Goal: Information Seeking & Learning: Learn about a topic

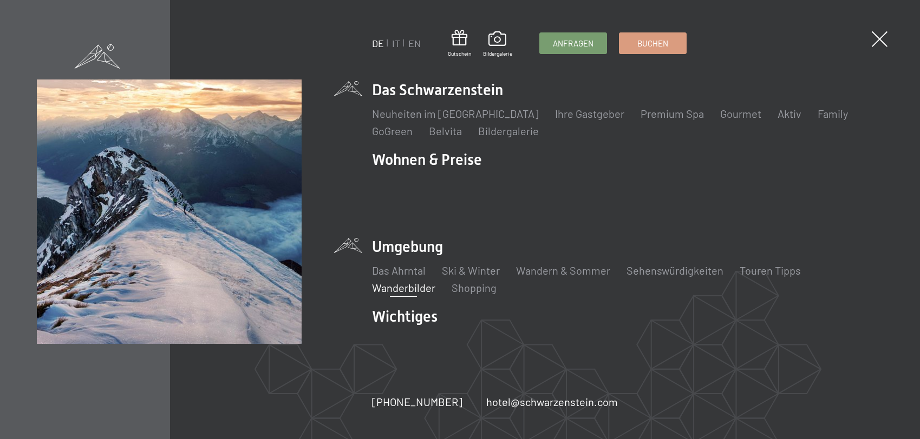
click at [407, 281] on link "Wanderbilder" at bounding box center [403, 287] width 63 height 13
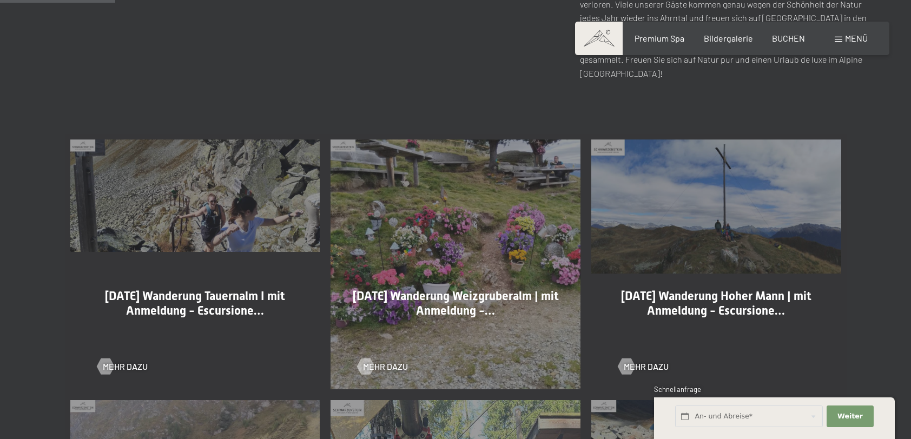
scroll to position [541, 0]
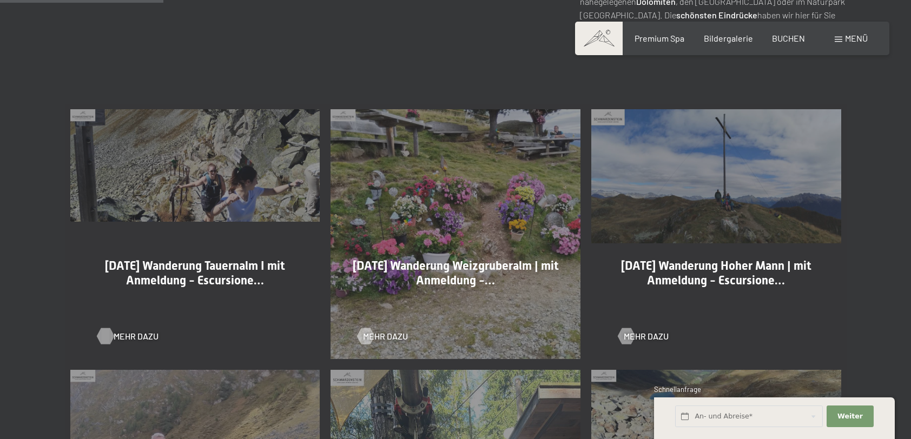
click at [109, 339] on div at bounding box center [105, 337] width 9 height 16
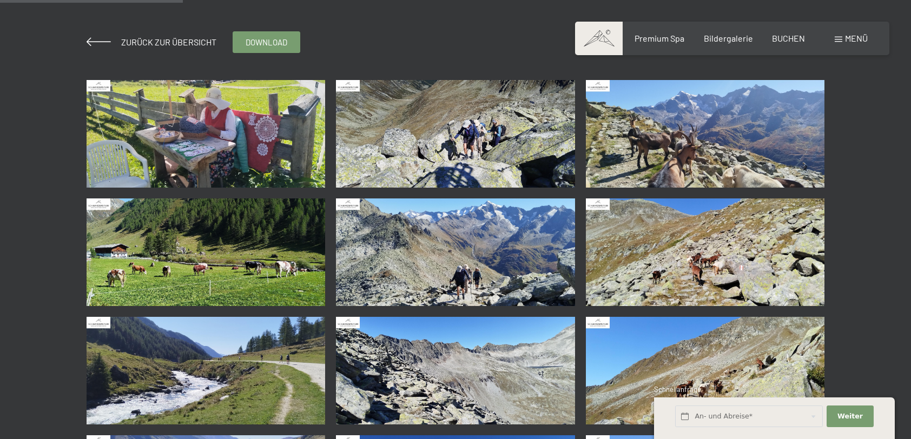
scroll to position [216, 0]
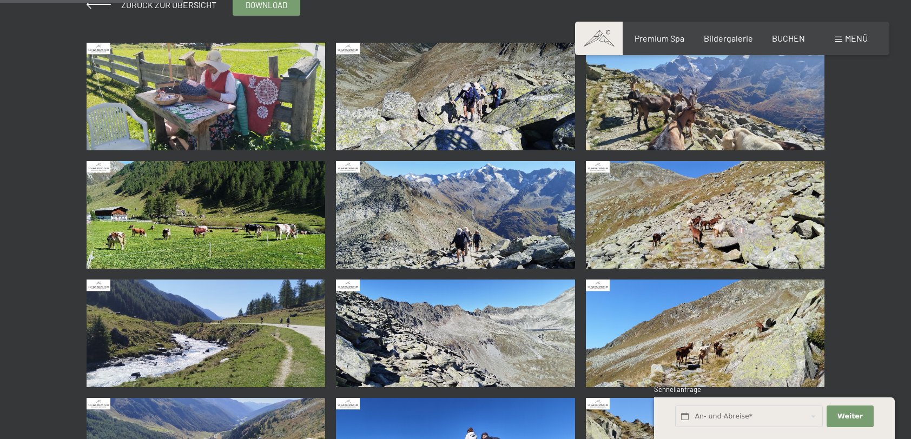
click at [261, 103] on img at bounding box center [206, 97] width 239 height 108
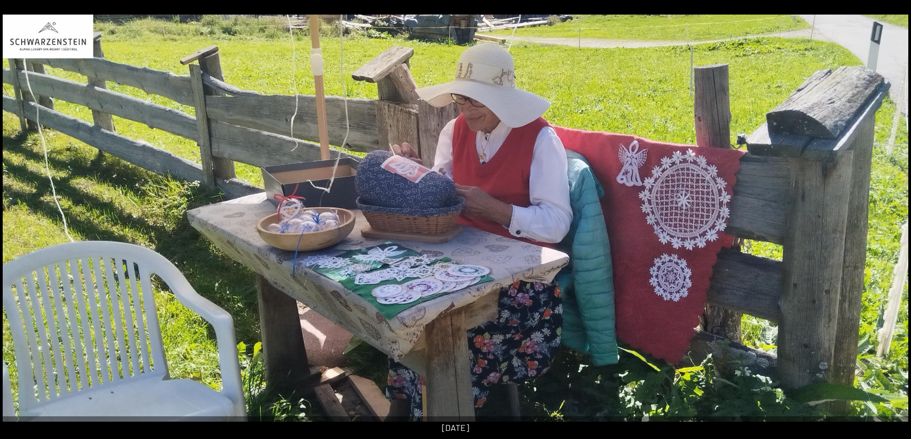
click at [888, 224] on button "Next slide" at bounding box center [894, 224] width 23 height 21
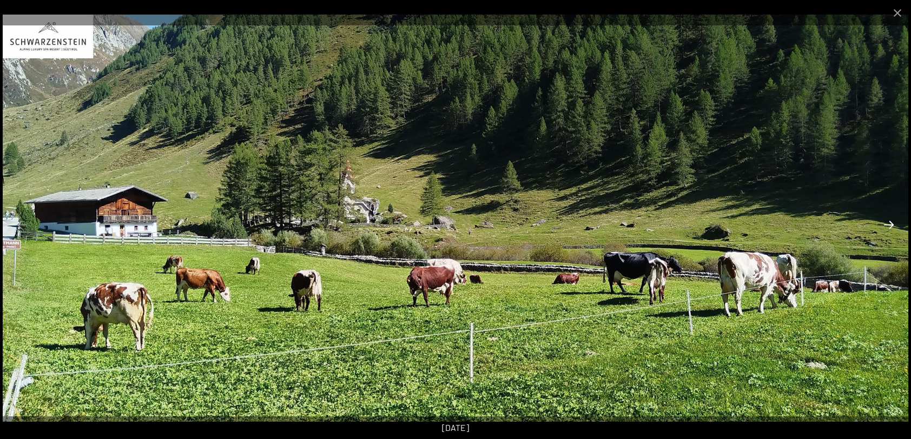
click at [888, 224] on button "Next slide" at bounding box center [889, 224] width 23 height 21
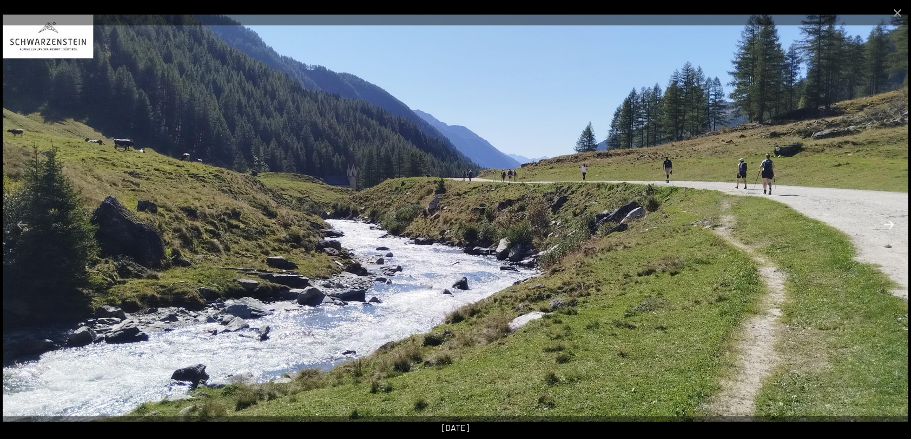
click at [888, 224] on button "Next slide" at bounding box center [889, 224] width 23 height 21
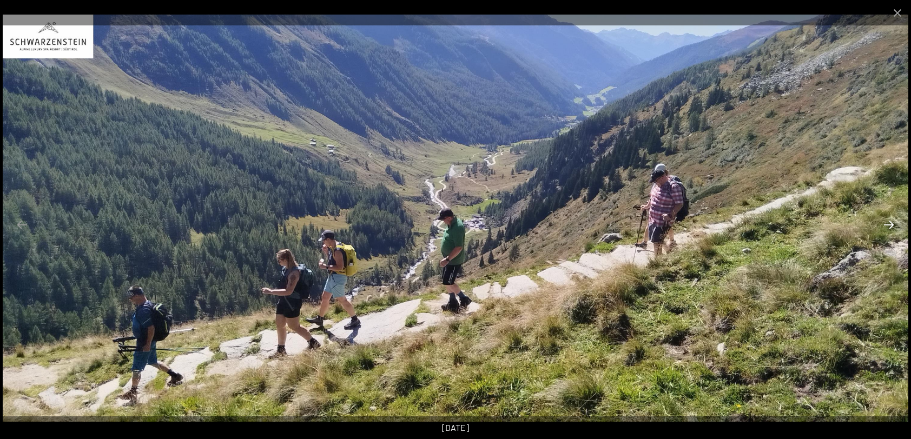
click at [888, 224] on button "Next slide" at bounding box center [889, 224] width 23 height 21
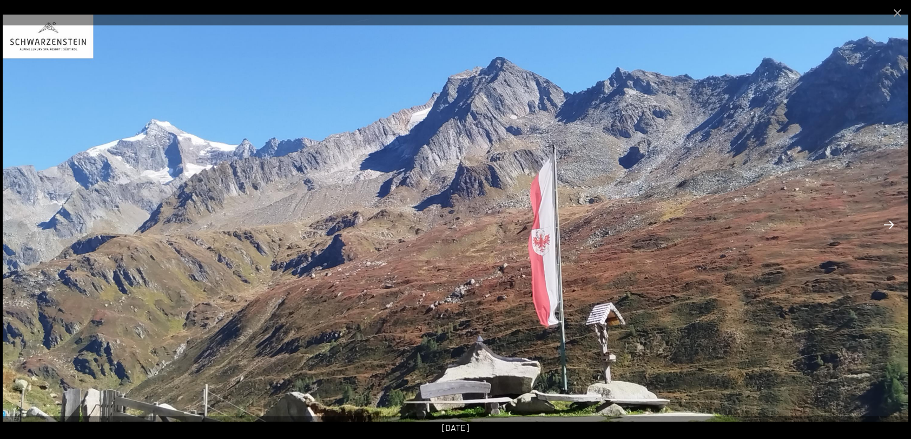
click at [888, 224] on button "Next slide" at bounding box center [889, 224] width 23 height 21
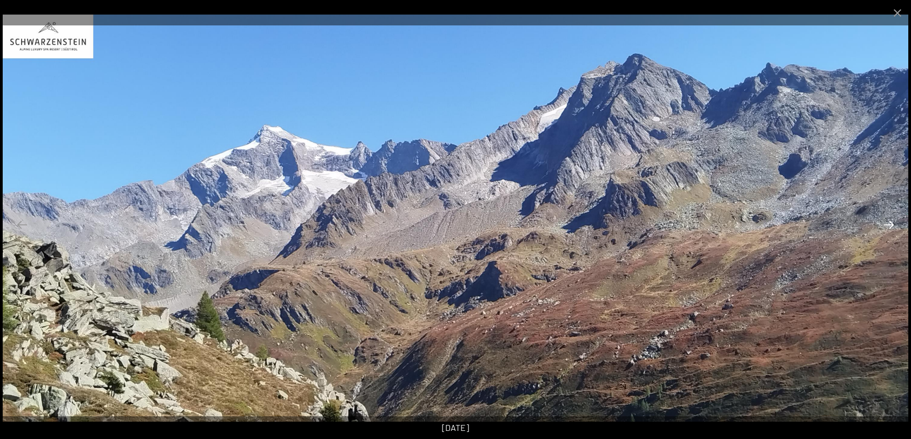
click at [888, 224] on button "Next slide" at bounding box center [889, 224] width 23 height 21
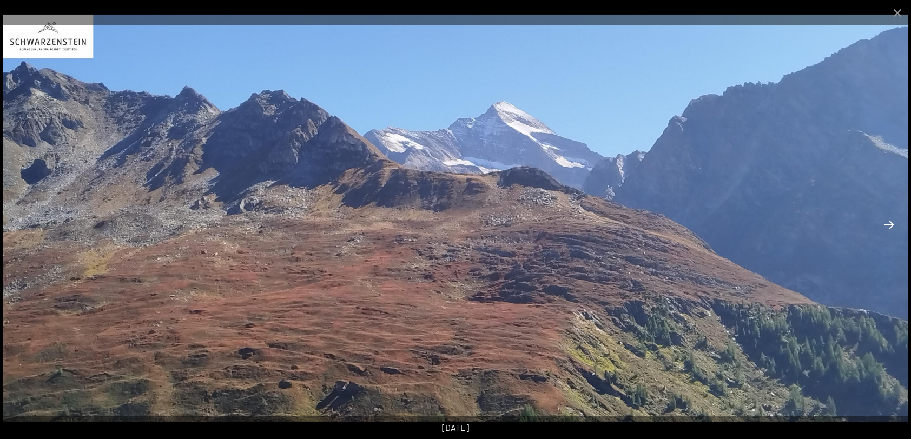
click at [888, 224] on button "Next slide" at bounding box center [889, 224] width 23 height 21
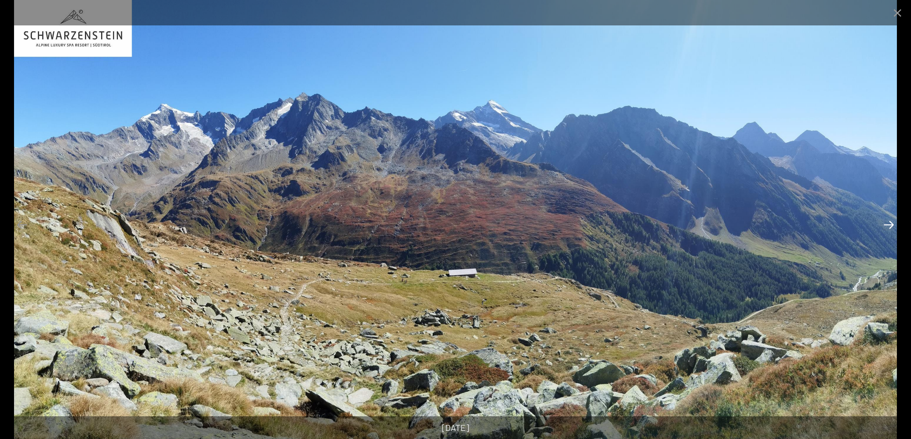
click at [888, 224] on button "Next slide" at bounding box center [889, 224] width 23 height 21
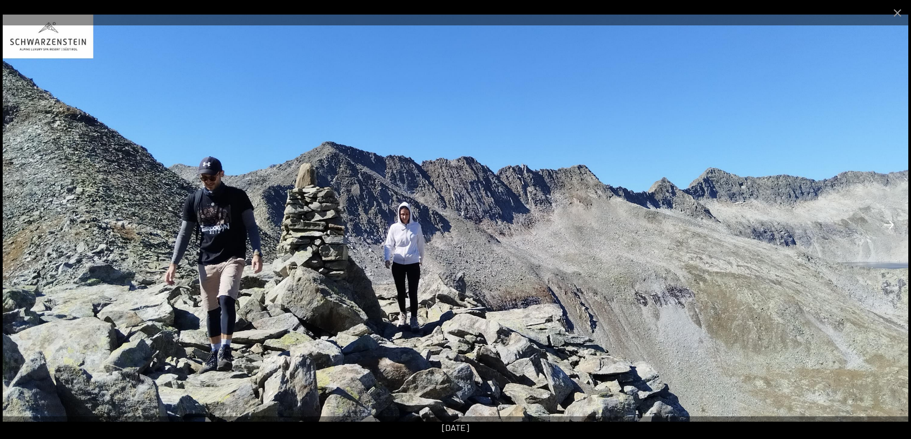
click at [888, 224] on button "Next slide" at bounding box center [889, 224] width 23 height 21
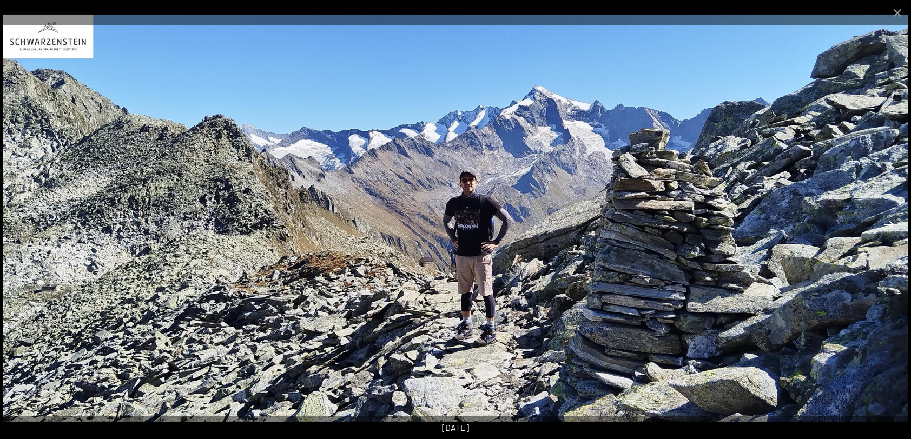
click at [888, 224] on button "Next slide" at bounding box center [889, 224] width 23 height 21
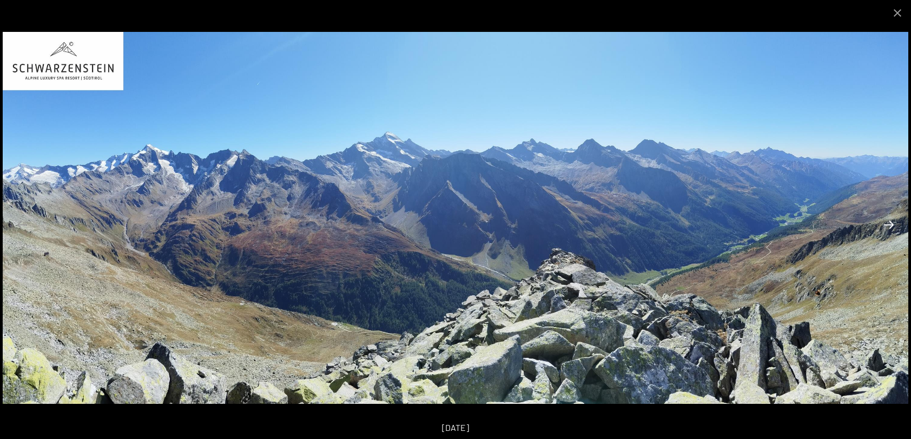
click at [888, 224] on button "Next slide" at bounding box center [889, 224] width 23 height 21
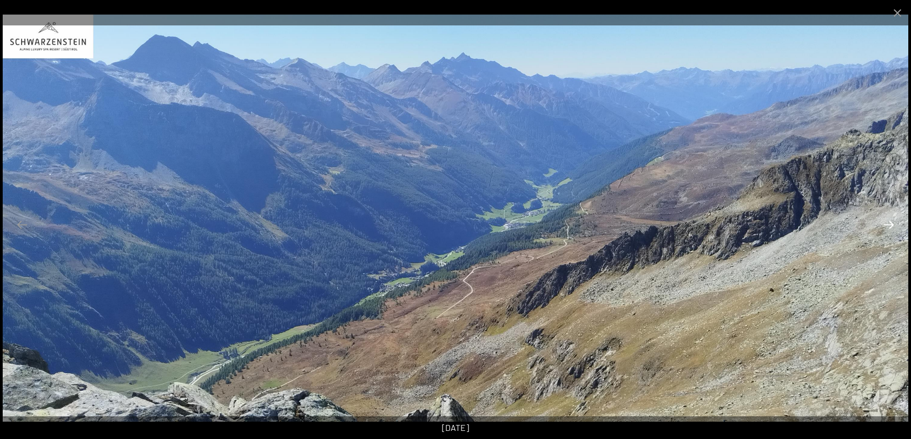
click at [888, 224] on button "Next slide" at bounding box center [889, 224] width 23 height 21
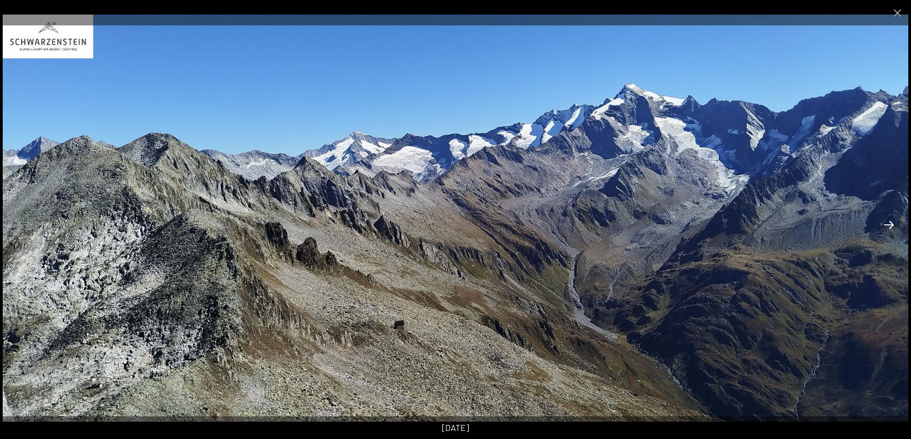
click at [888, 224] on button "Next slide" at bounding box center [889, 224] width 23 height 21
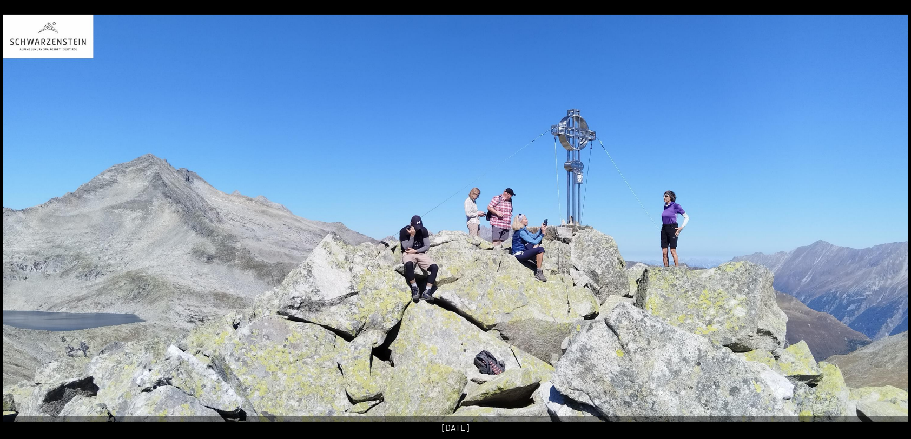
click at [888, 224] on button "Next slide" at bounding box center [894, 224] width 23 height 21
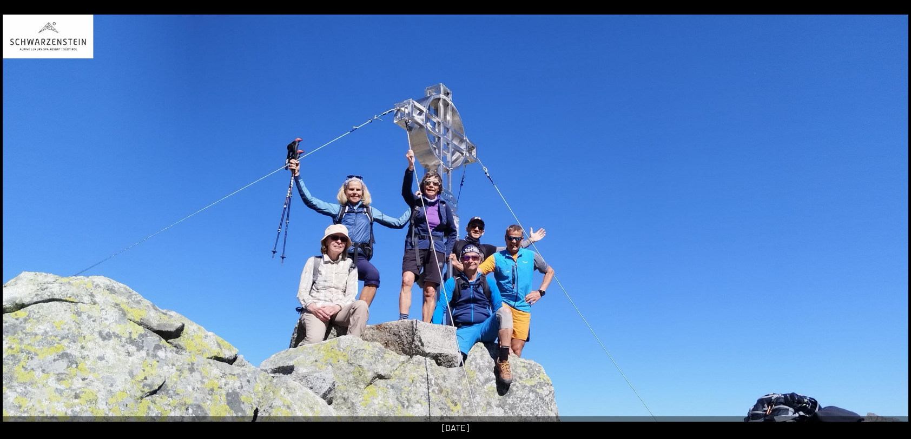
click at [888, 224] on button "Next slide" at bounding box center [894, 224] width 23 height 21
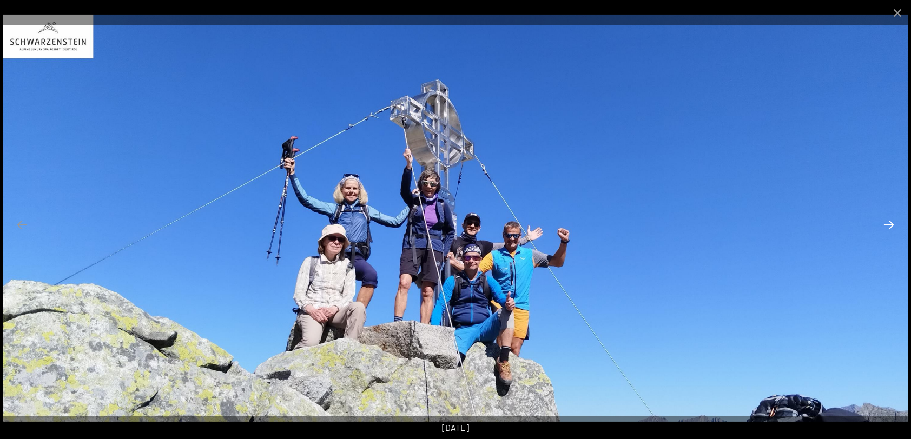
click at [888, 224] on button "Next slide" at bounding box center [889, 224] width 23 height 21
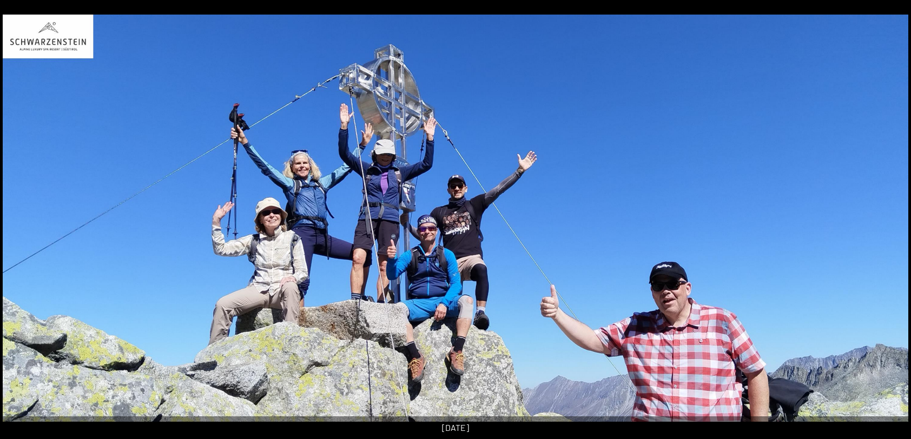
click at [888, 224] on button "Next slide" at bounding box center [894, 224] width 23 height 21
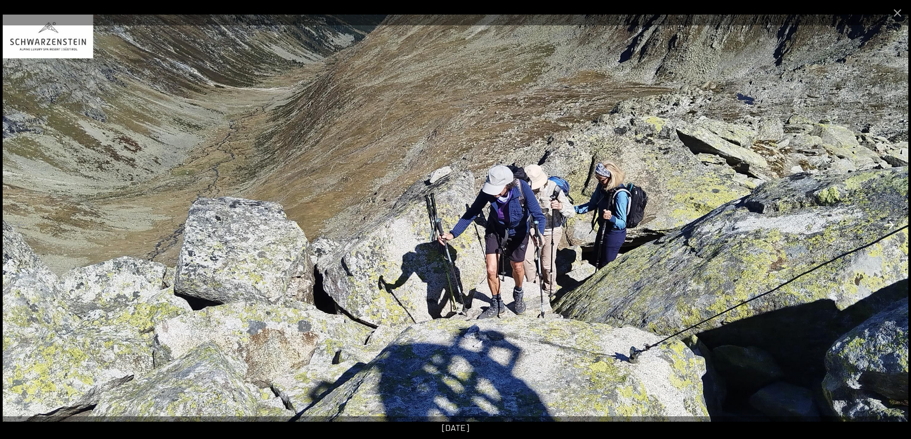
click at [888, 224] on button "Next slide" at bounding box center [889, 224] width 23 height 21
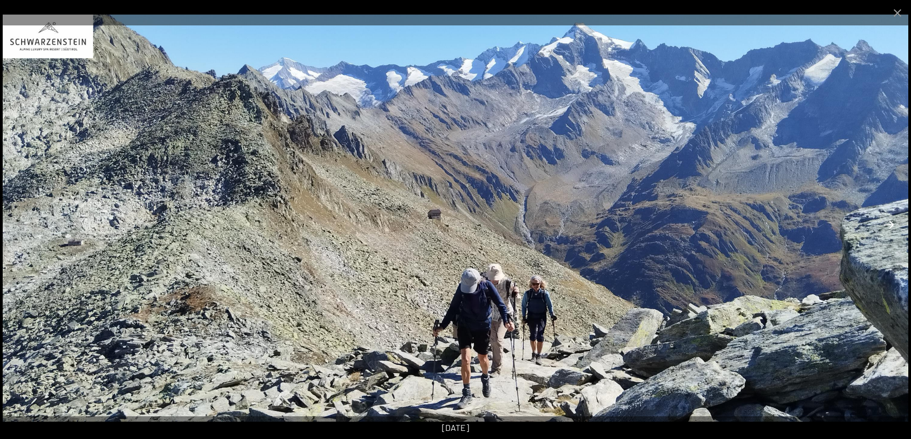
click at [888, 224] on button "Next slide" at bounding box center [889, 224] width 23 height 21
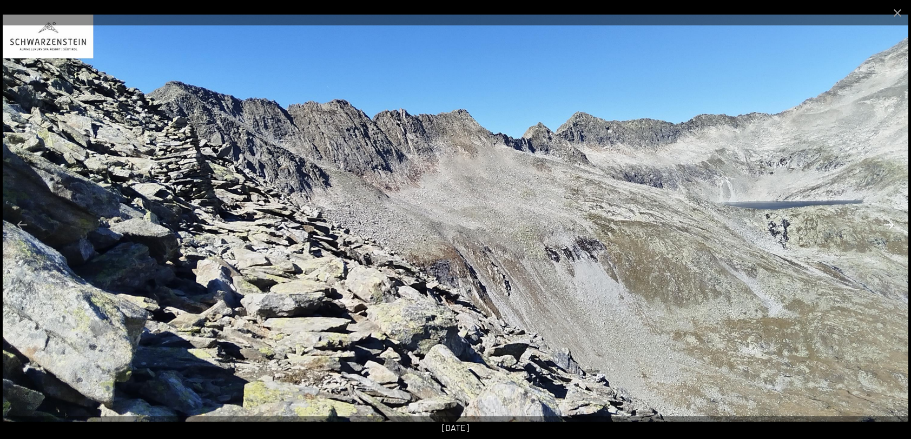
click at [888, 224] on button "Next slide" at bounding box center [889, 224] width 23 height 21
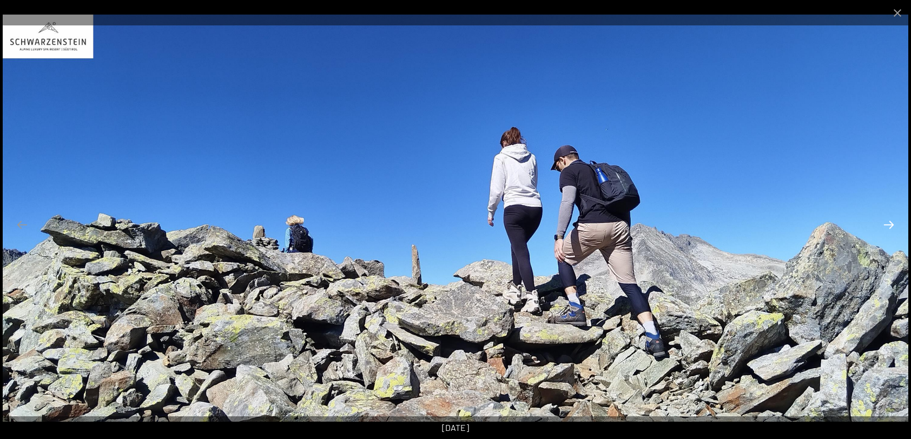
click at [888, 224] on button "Next slide" at bounding box center [889, 224] width 23 height 21
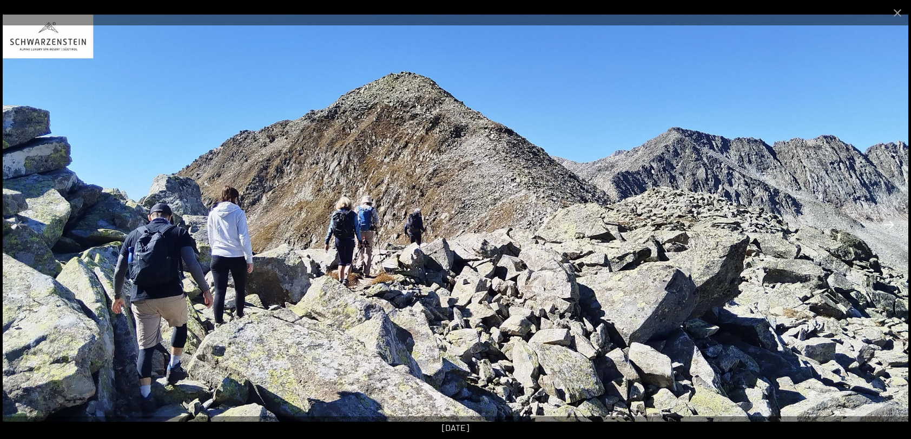
click at [888, 224] on button "Next slide" at bounding box center [889, 224] width 23 height 21
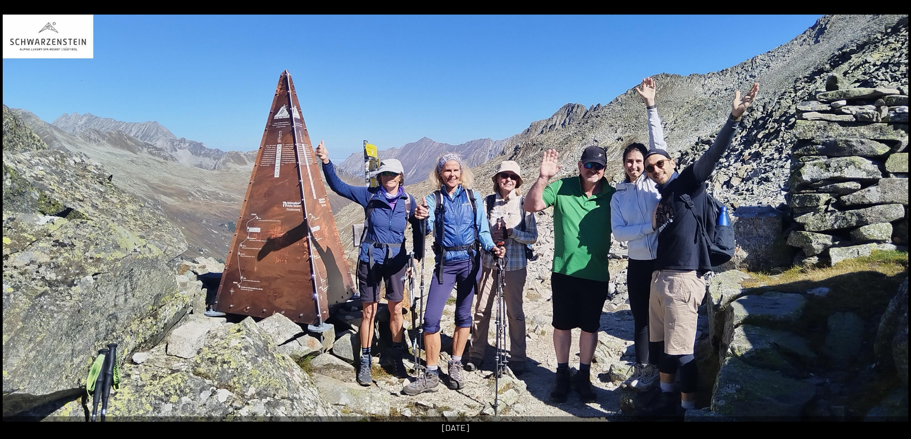
click at [888, 224] on button "Next slide" at bounding box center [894, 224] width 23 height 21
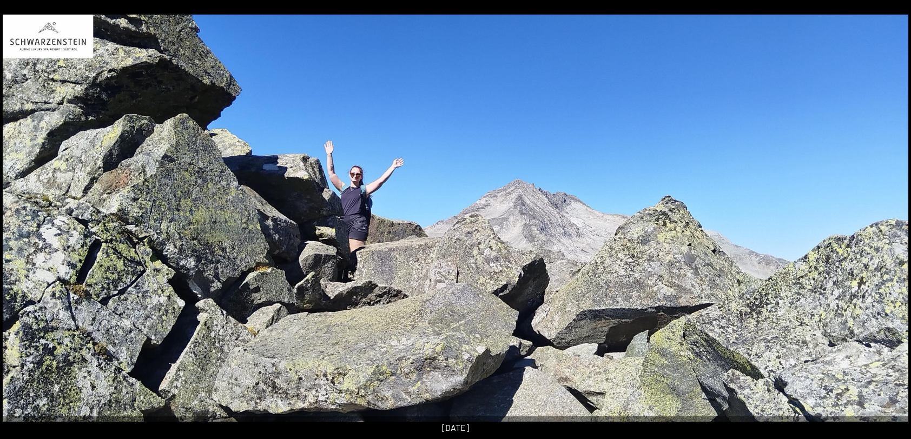
click at [888, 224] on button "Next slide" at bounding box center [894, 224] width 23 height 21
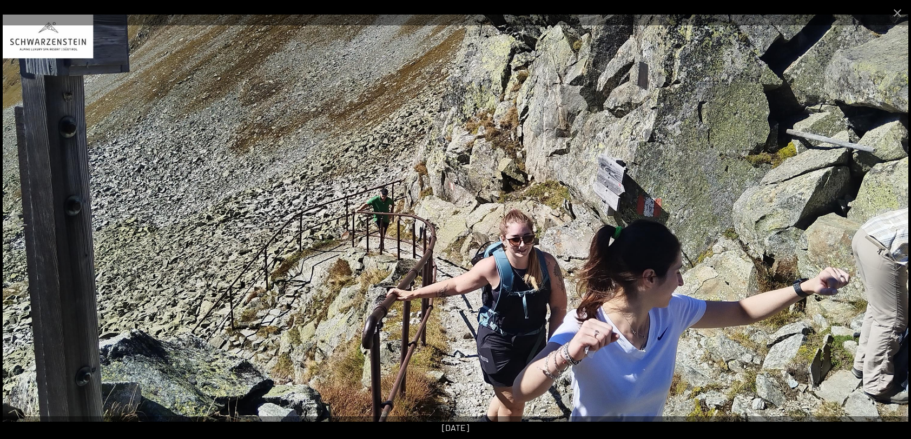
click at [892, 226] on button "Next slide" at bounding box center [889, 224] width 23 height 21
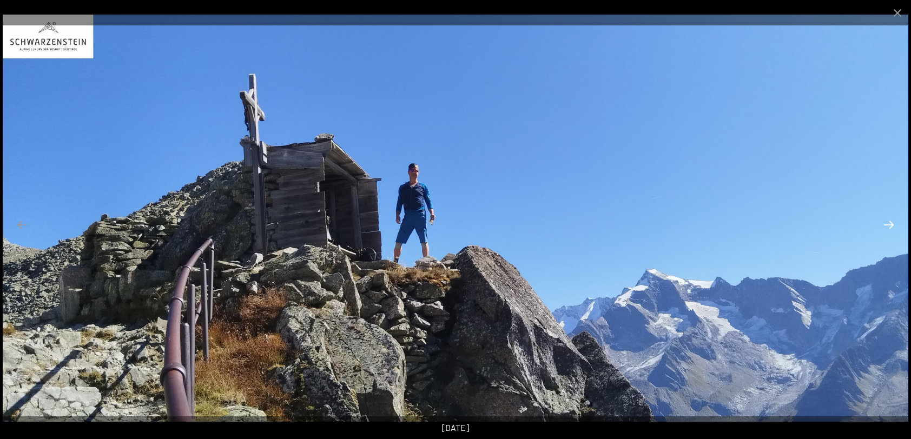
click at [892, 226] on button "Next slide" at bounding box center [889, 224] width 23 height 21
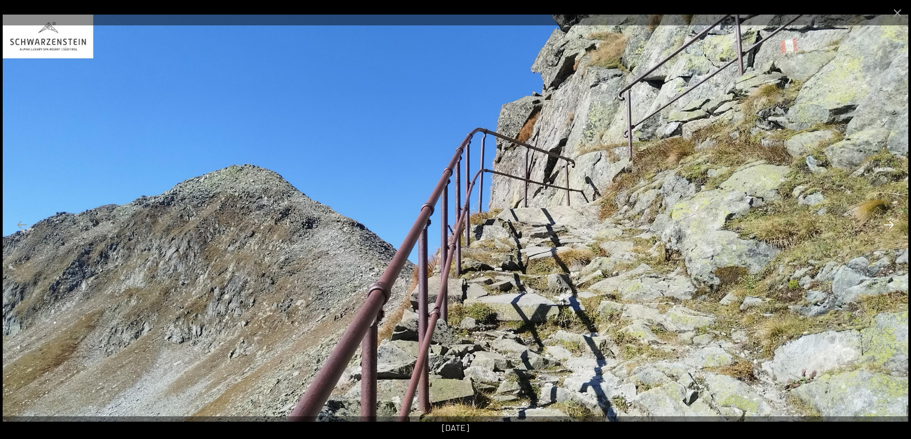
click at [892, 226] on button "Next slide" at bounding box center [889, 224] width 23 height 21
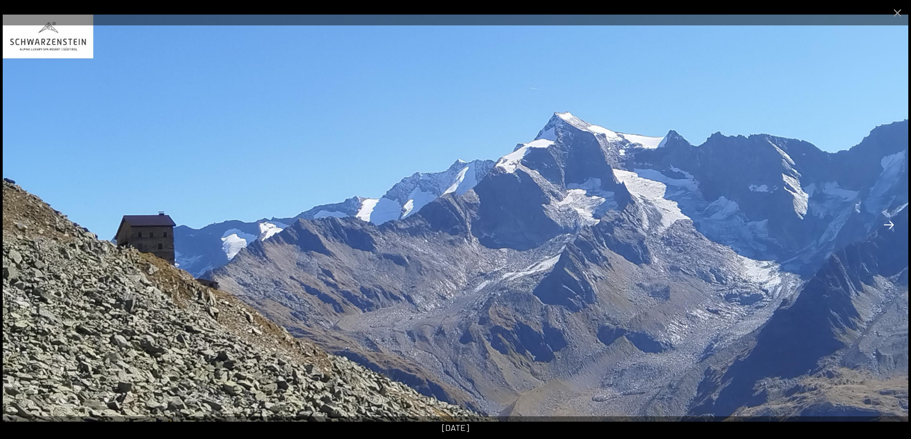
click at [892, 226] on button "Next slide" at bounding box center [889, 224] width 23 height 21
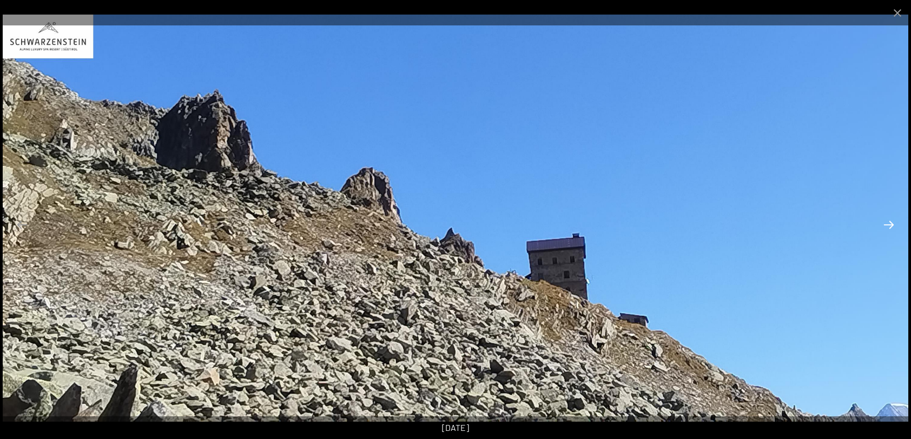
click at [892, 226] on button "Next slide" at bounding box center [889, 224] width 23 height 21
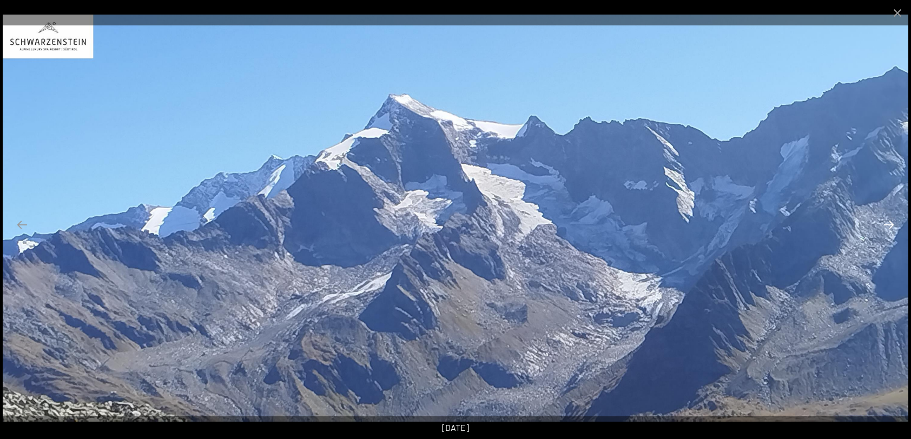
click at [892, 226] on button "Next slide" at bounding box center [889, 224] width 23 height 21
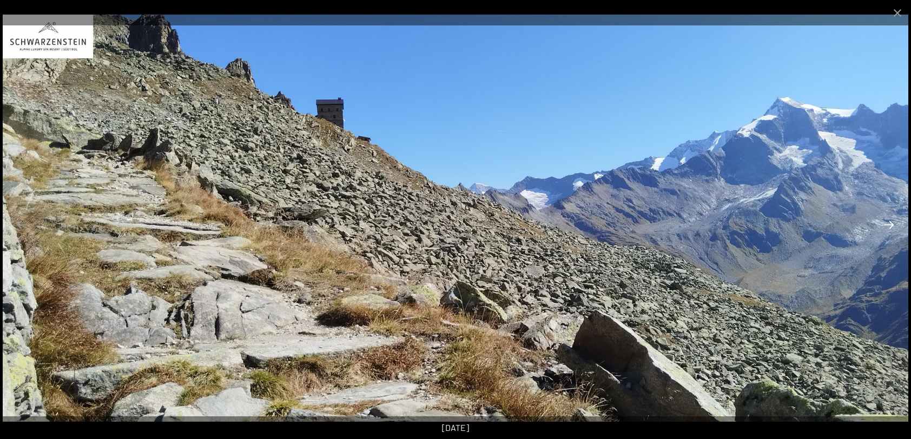
click at [892, 226] on button "Next slide" at bounding box center [889, 224] width 23 height 21
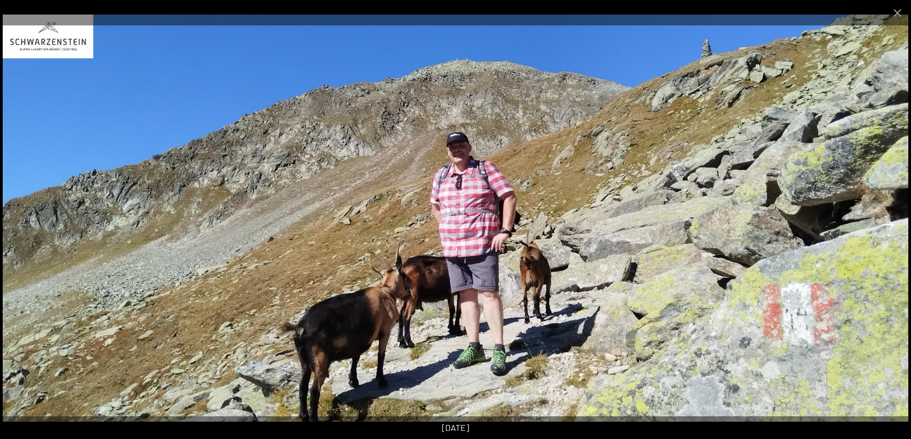
click at [892, 226] on button "Next slide" at bounding box center [889, 224] width 23 height 21
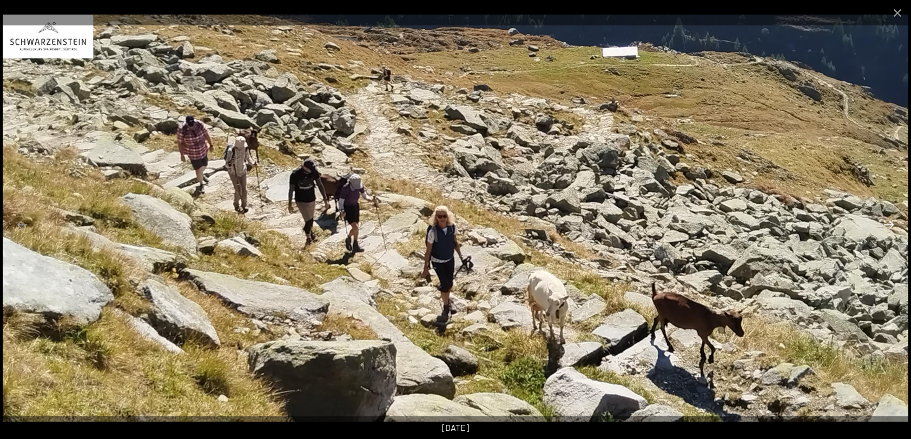
click at [892, 226] on button "Next slide" at bounding box center [889, 224] width 23 height 21
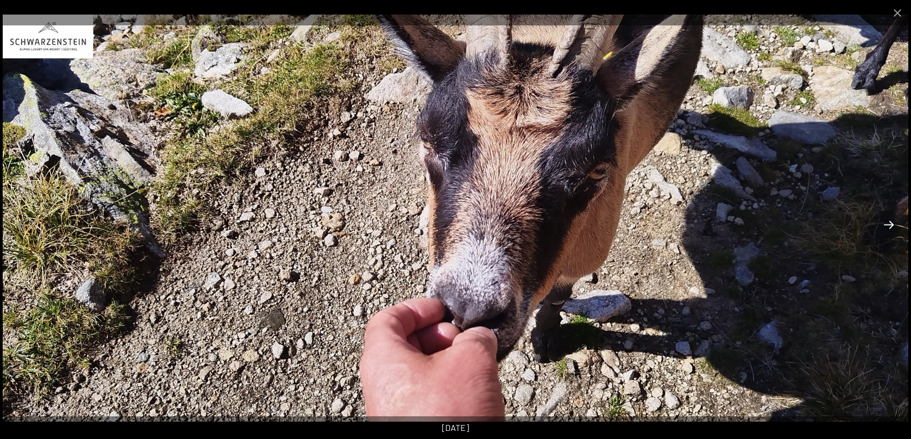
click at [892, 226] on button "Next slide" at bounding box center [889, 224] width 23 height 21
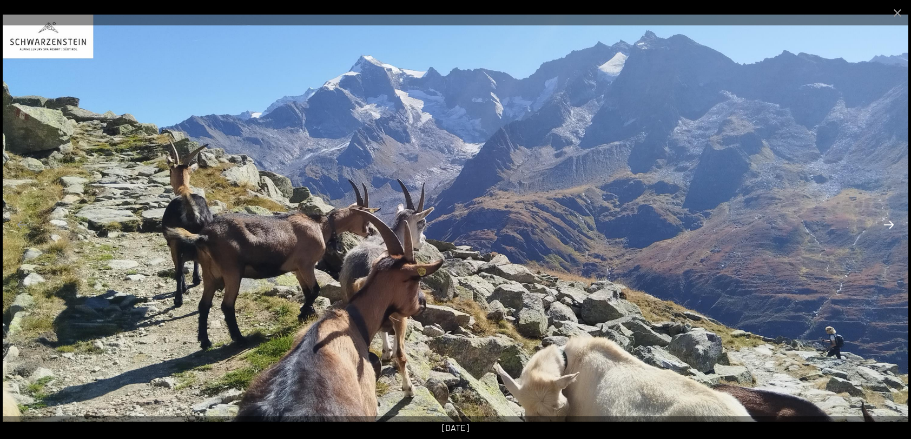
click at [892, 226] on button "Next slide" at bounding box center [889, 224] width 23 height 21
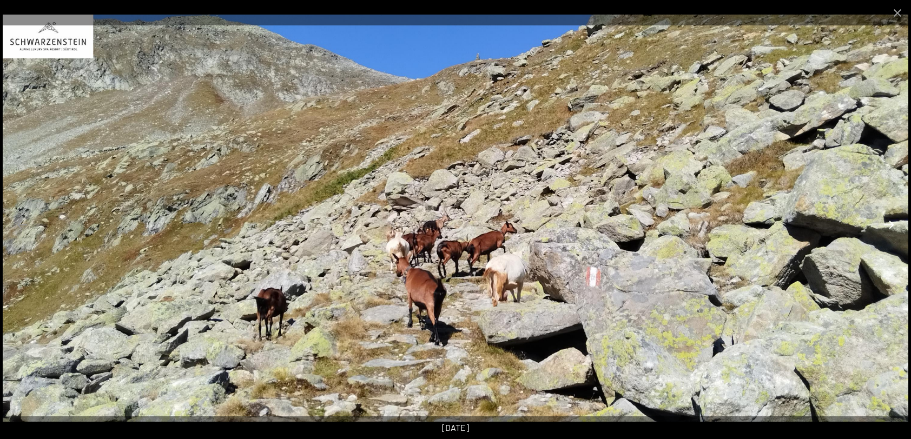
click at [892, 226] on button "Next slide" at bounding box center [889, 224] width 23 height 21
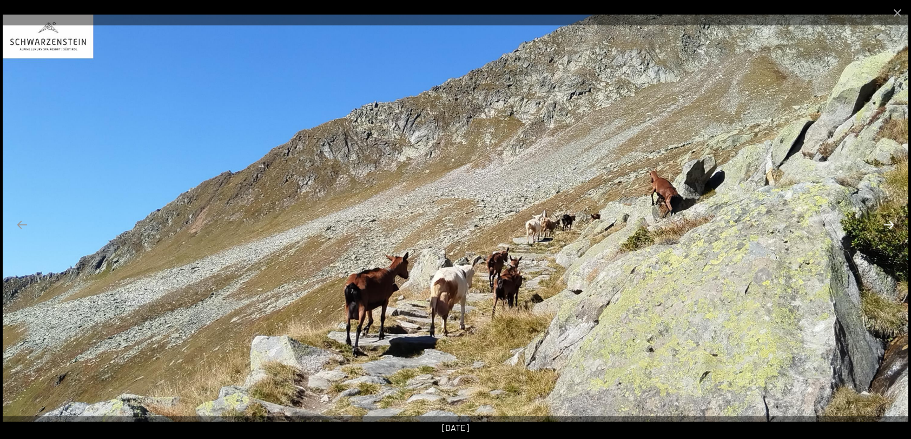
click at [892, 226] on button "Next slide" at bounding box center [889, 224] width 23 height 21
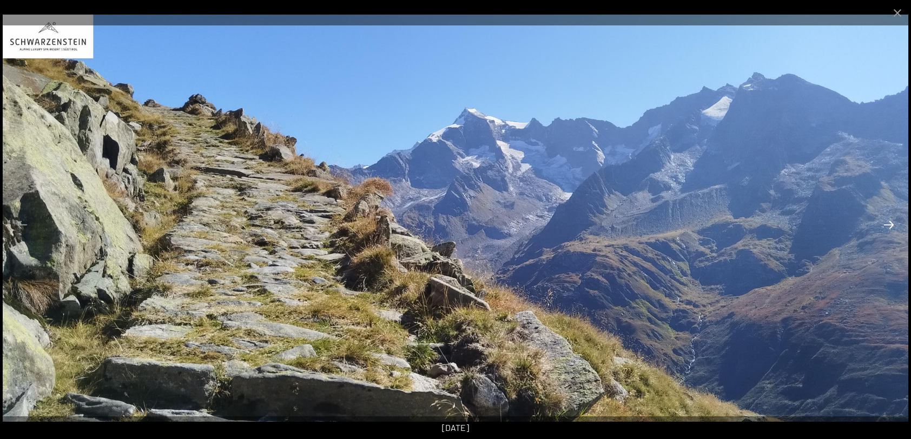
click at [892, 226] on button "Next slide" at bounding box center [889, 224] width 23 height 21
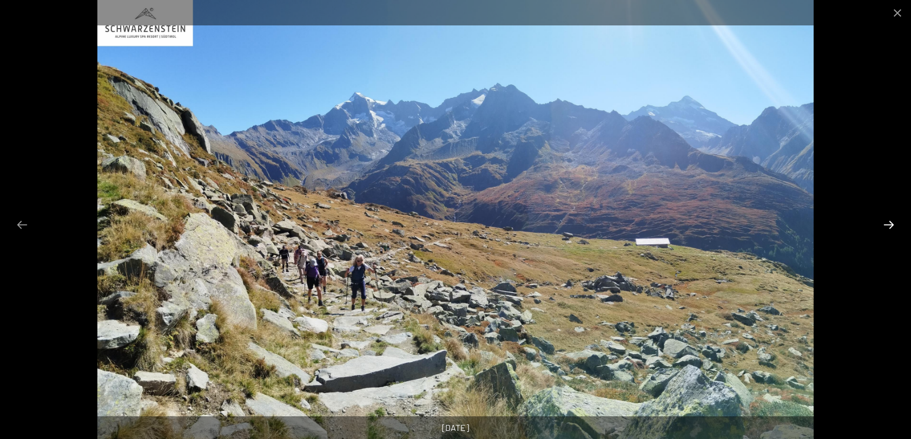
click at [892, 226] on button "Next slide" at bounding box center [889, 224] width 23 height 21
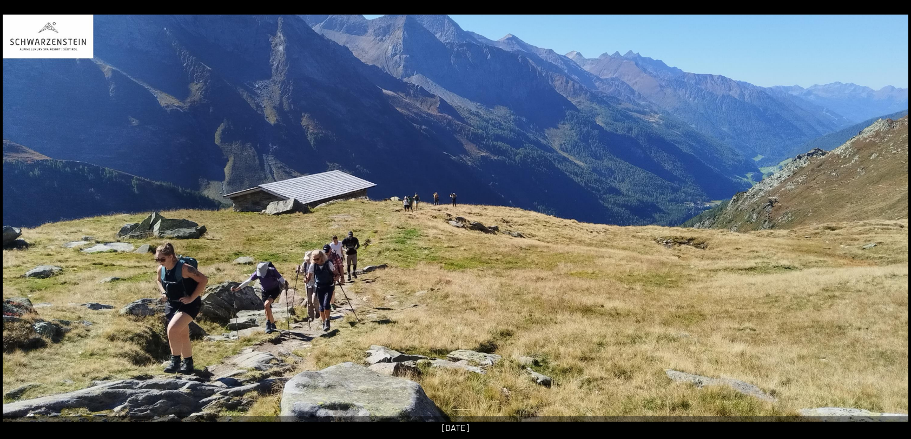
click at [892, 226] on button "Next slide" at bounding box center [894, 224] width 23 height 21
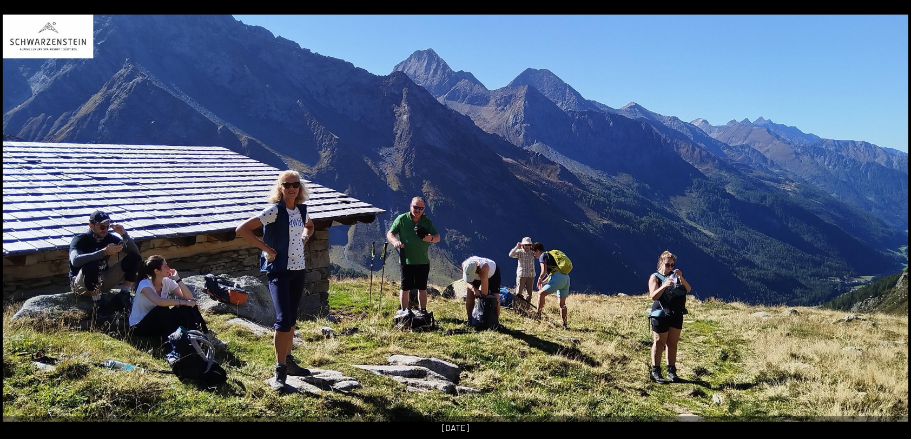
click at [892, 226] on button "Next slide" at bounding box center [894, 224] width 23 height 21
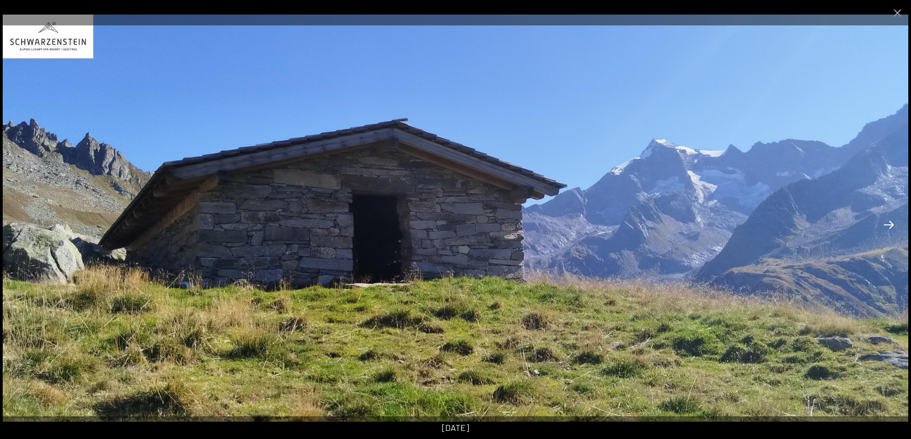
click at [892, 226] on button "Next slide" at bounding box center [889, 224] width 23 height 21
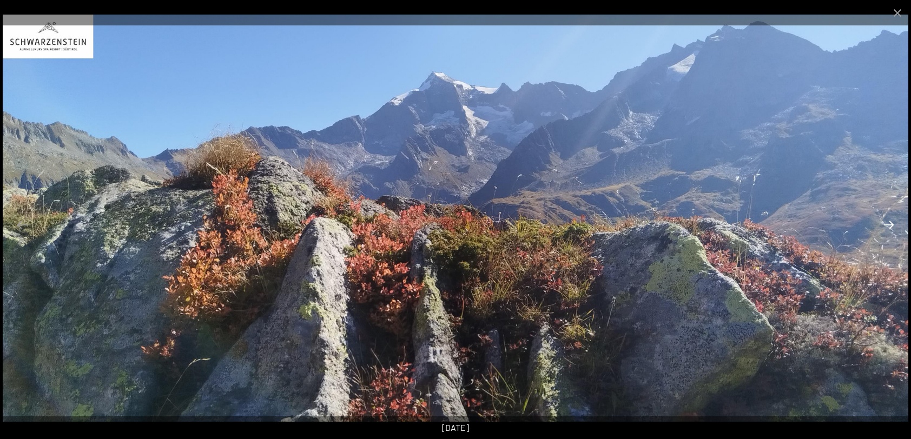
click at [892, 226] on button "Next slide" at bounding box center [889, 224] width 23 height 21
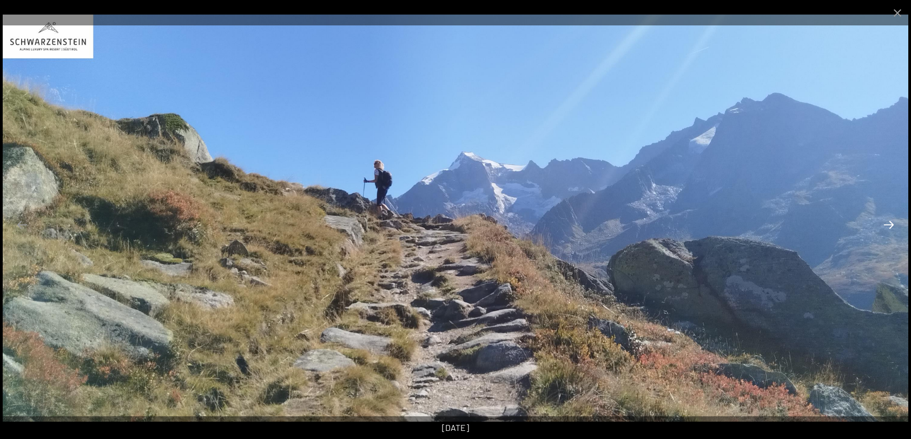
click at [892, 226] on button "Next slide" at bounding box center [889, 224] width 23 height 21
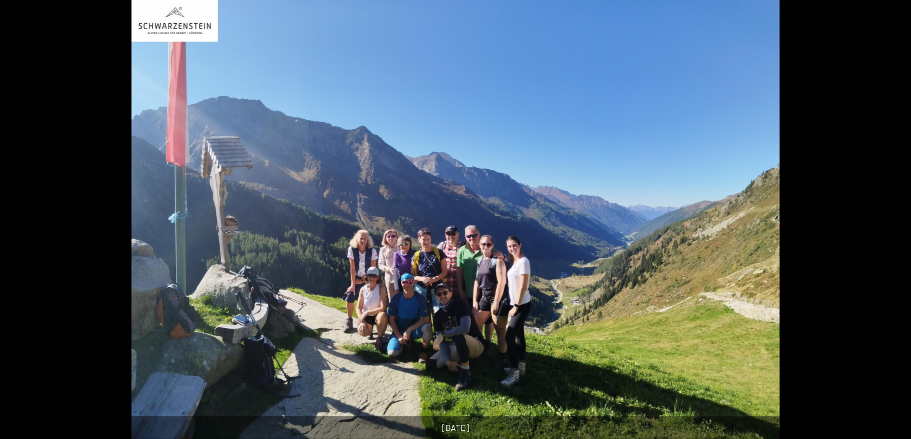
click at [892, 226] on button "Next slide" at bounding box center [894, 224] width 23 height 21
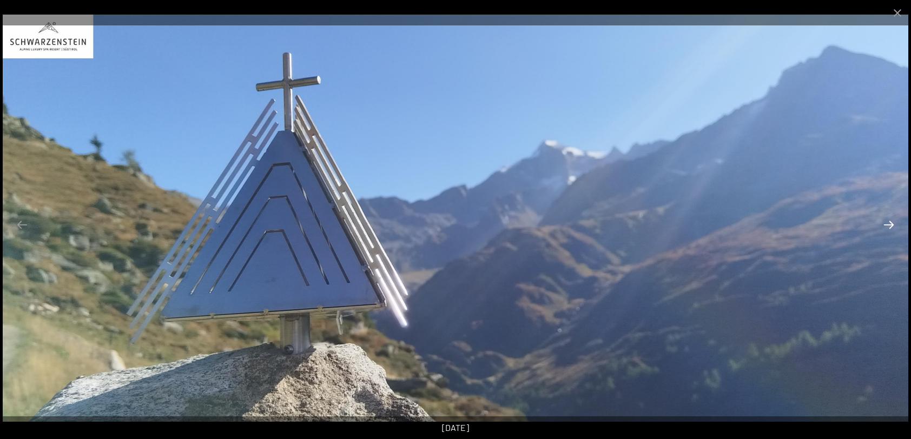
click at [884, 222] on button "Next slide" at bounding box center [889, 224] width 23 height 21
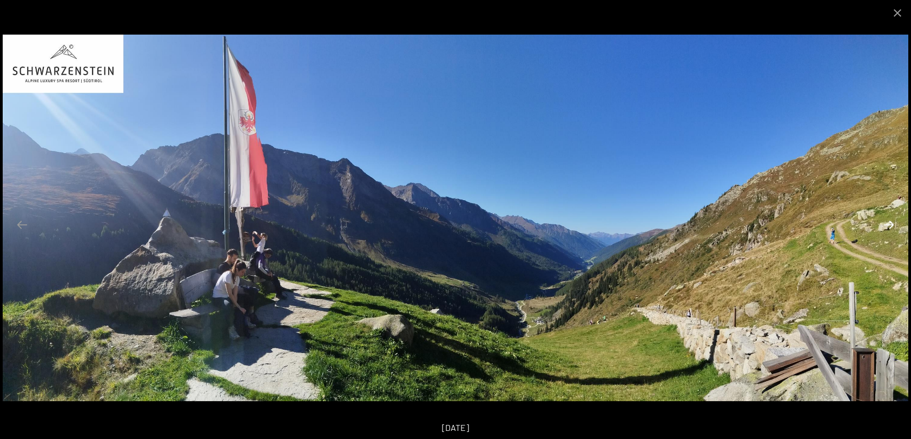
click at [884, 222] on button "Next slide" at bounding box center [889, 224] width 23 height 21
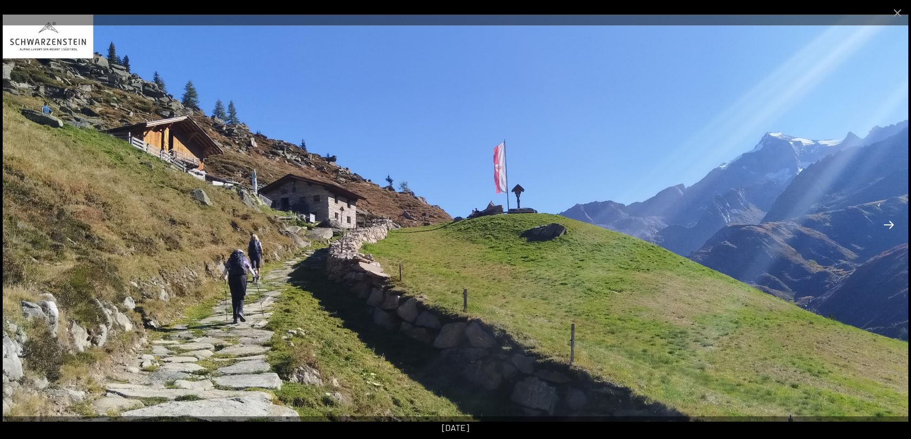
click at [884, 222] on button "Next slide" at bounding box center [889, 224] width 23 height 21
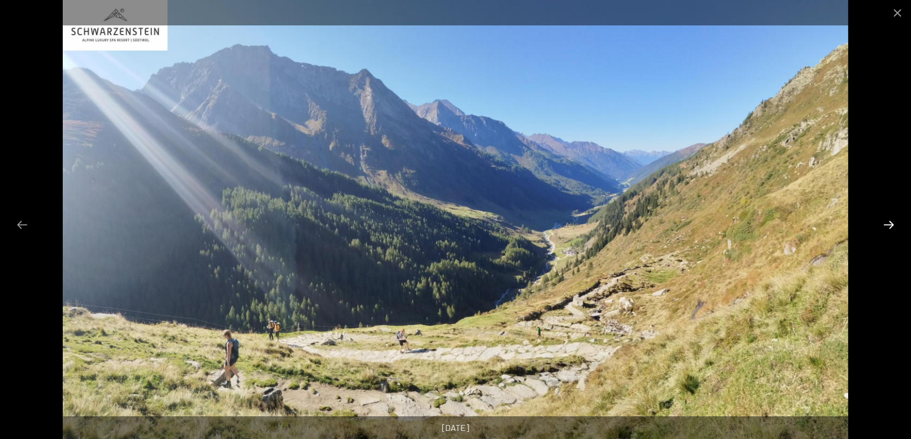
click at [884, 222] on button "Next slide" at bounding box center [889, 224] width 23 height 21
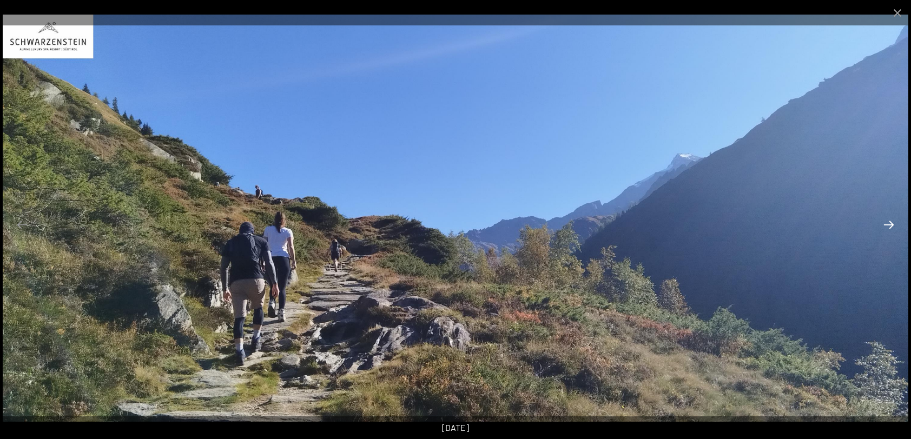
click at [884, 222] on button "Next slide" at bounding box center [889, 224] width 23 height 21
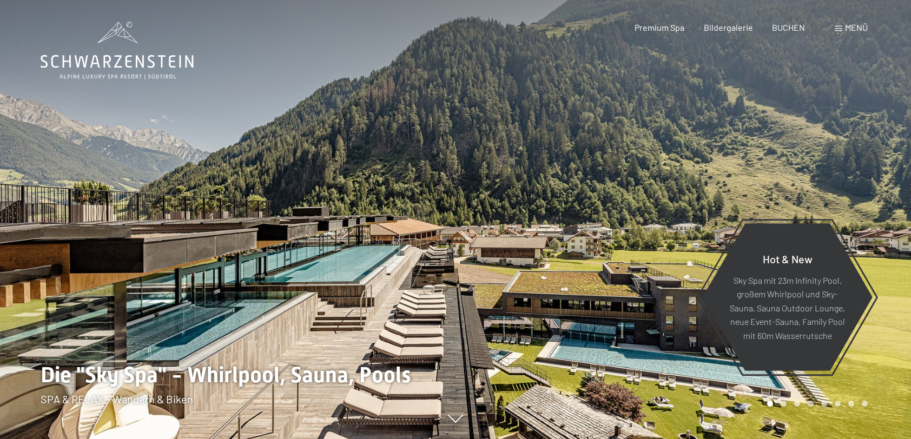
click at [856, 29] on span "Menü" at bounding box center [856, 27] width 23 height 10
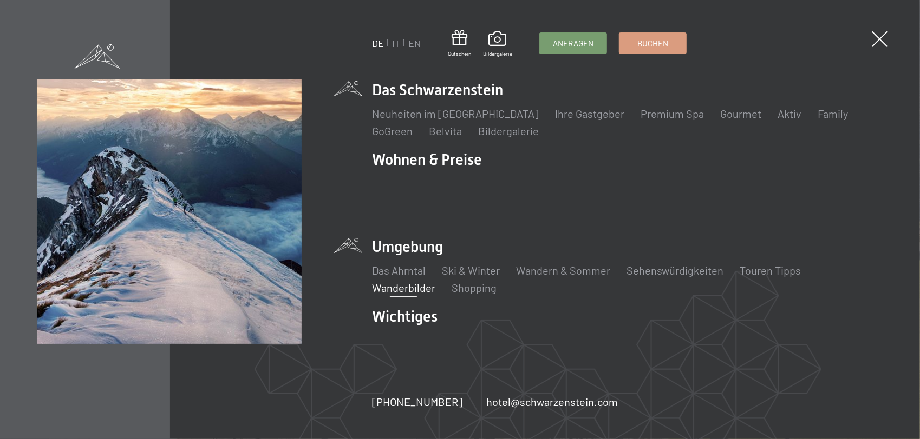
click at [402, 283] on link "Wanderbilder" at bounding box center [403, 287] width 63 height 13
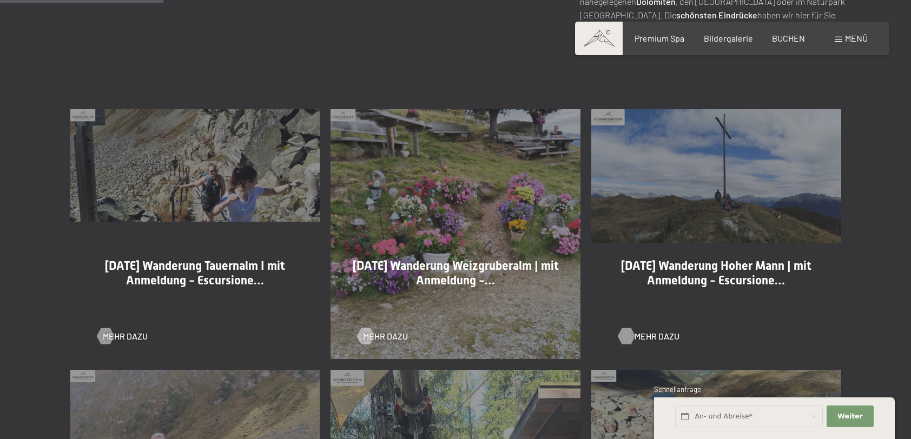
click at [624, 334] on div at bounding box center [626, 337] width 9 height 16
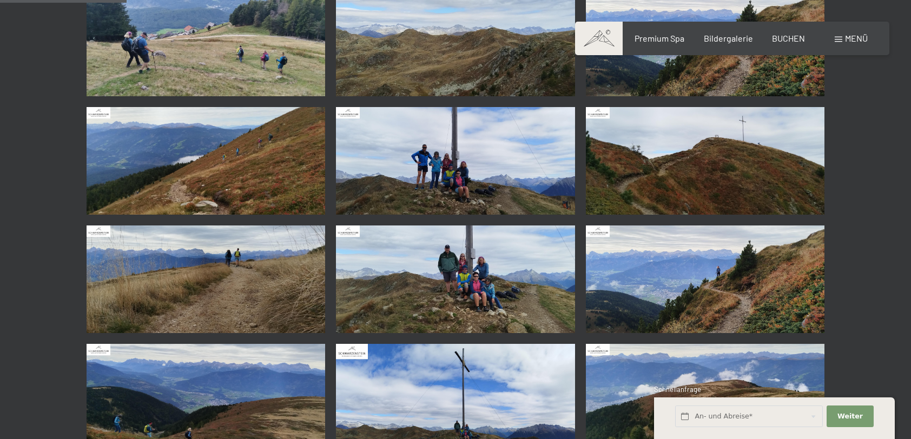
scroll to position [216, 0]
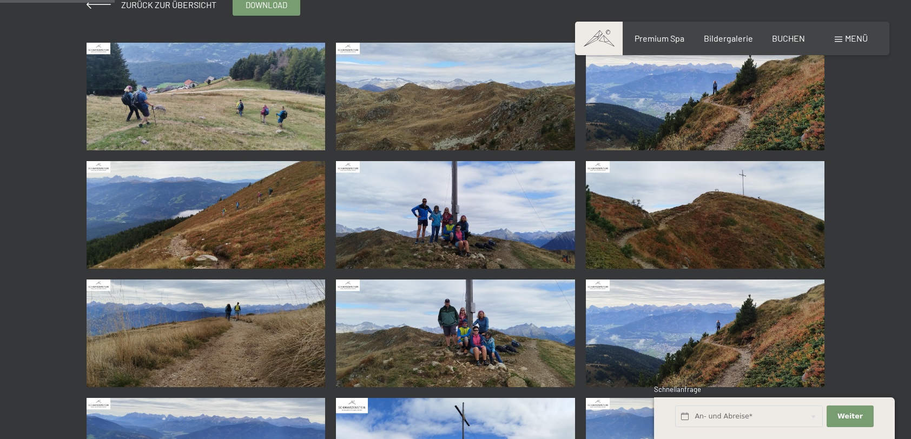
click at [271, 84] on img at bounding box center [206, 97] width 239 height 108
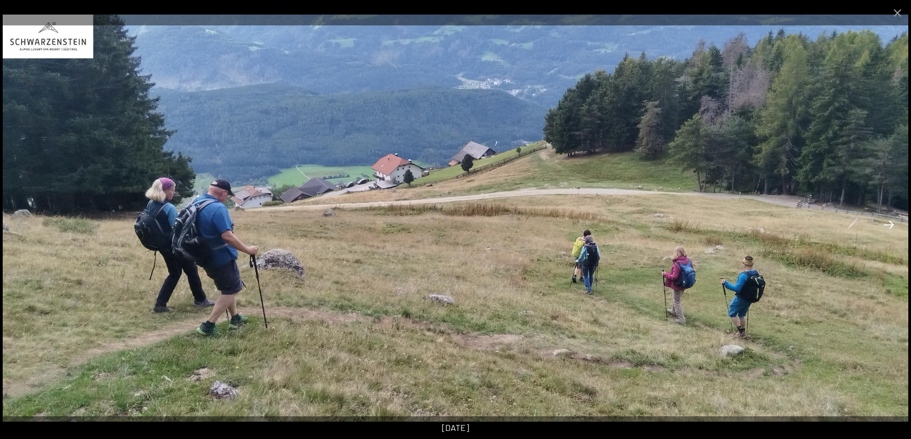
click at [886, 225] on button "Next slide" at bounding box center [889, 224] width 23 height 21
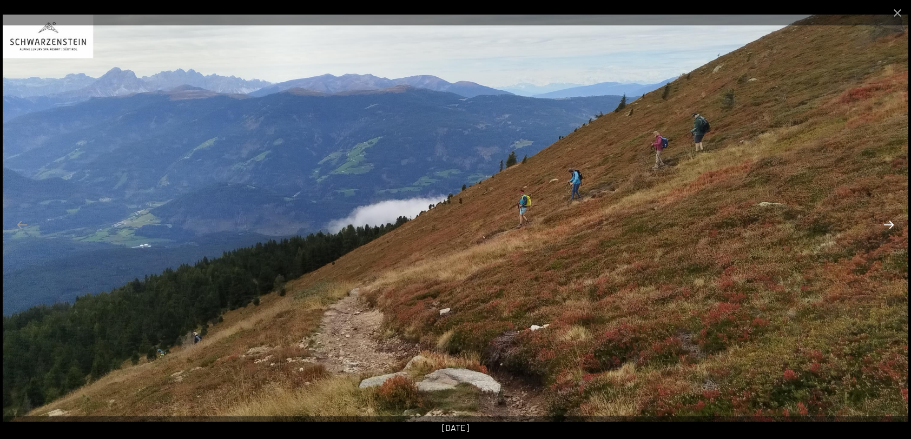
click at [886, 225] on button "Next slide" at bounding box center [889, 224] width 23 height 21
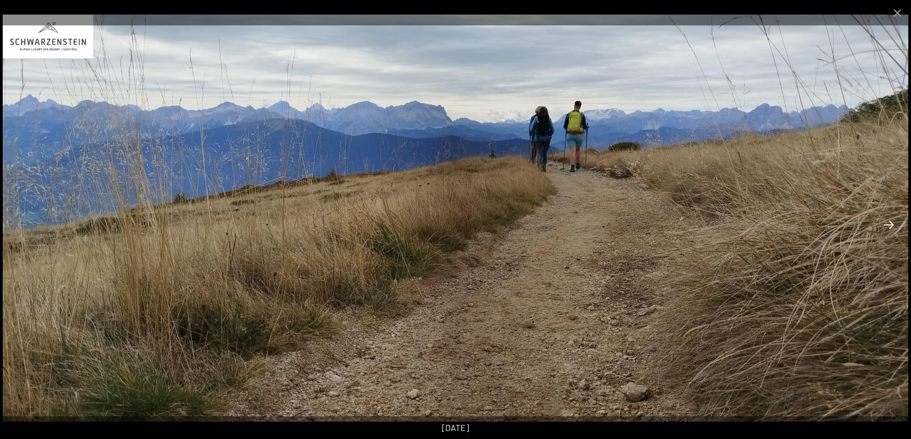
click at [886, 225] on button "Next slide" at bounding box center [889, 224] width 23 height 21
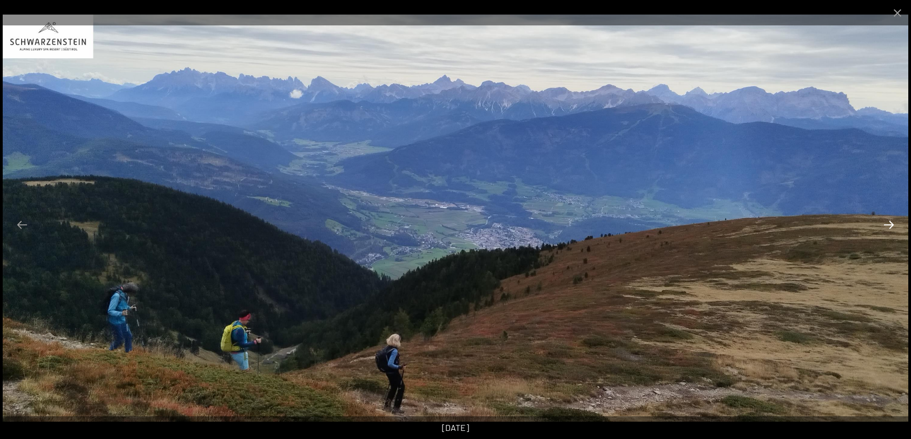
click at [886, 225] on button "Next slide" at bounding box center [889, 224] width 23 height 21
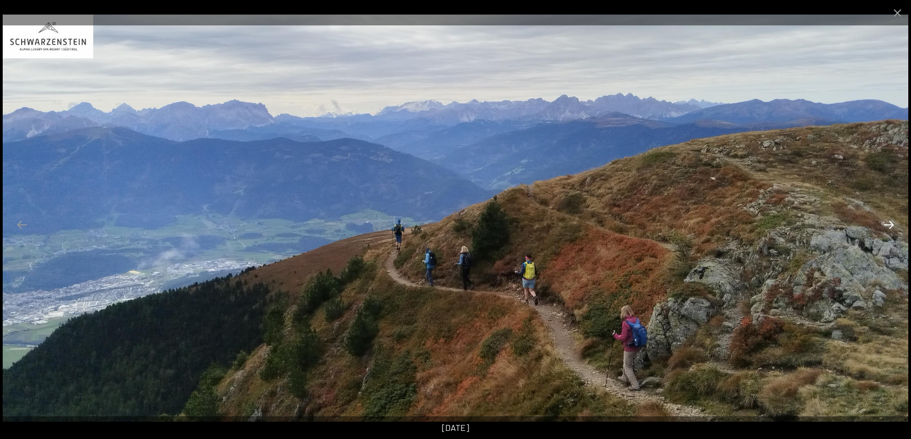
click at [886, 225] on button "Next slide" at bounding box center [889, 224] width 23 height 21
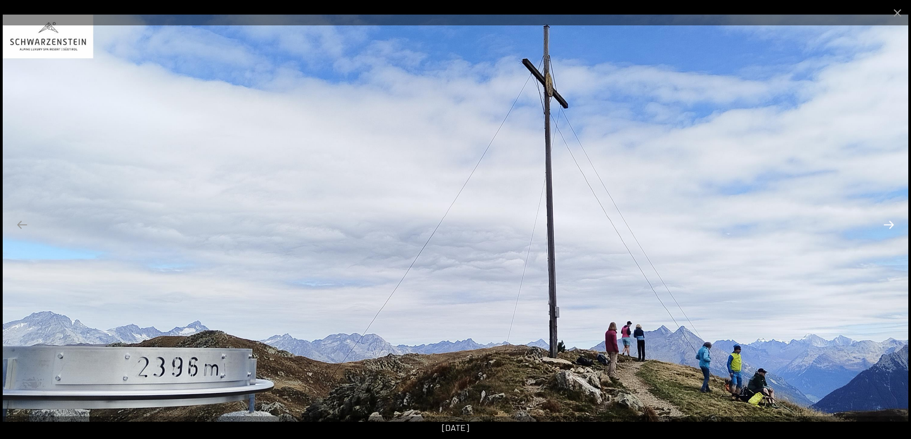
click at [886, 225] on button "Next slide" at bounding box center [889, 224] width 23 height 21
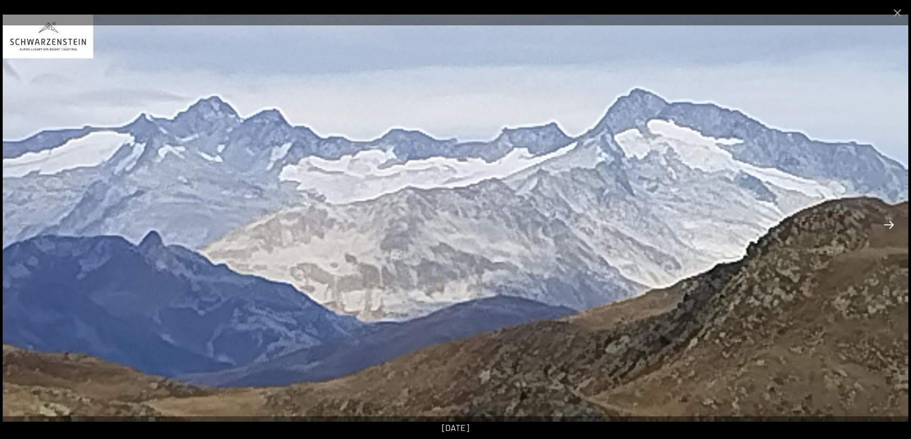
click at [886, 225] on button "Next slide" at bounding box center [889, 224] width 23 height 21
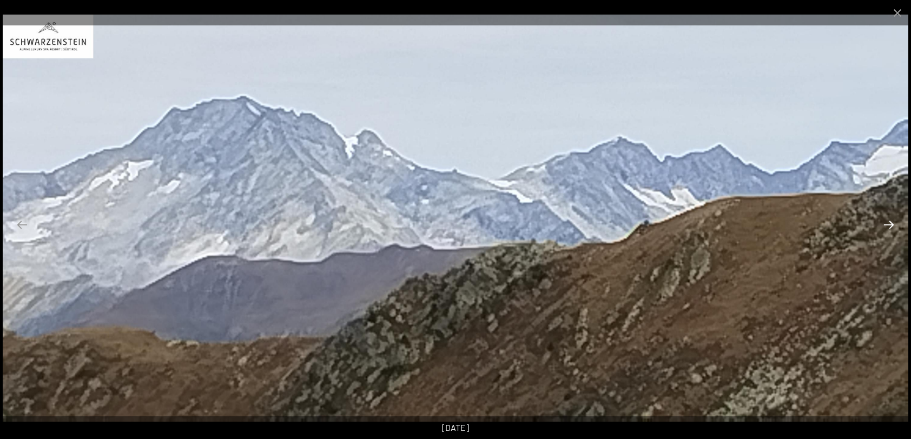
click at [886, 225] on button "Next slide" at bounding box center [889, 224] width 23 height 21
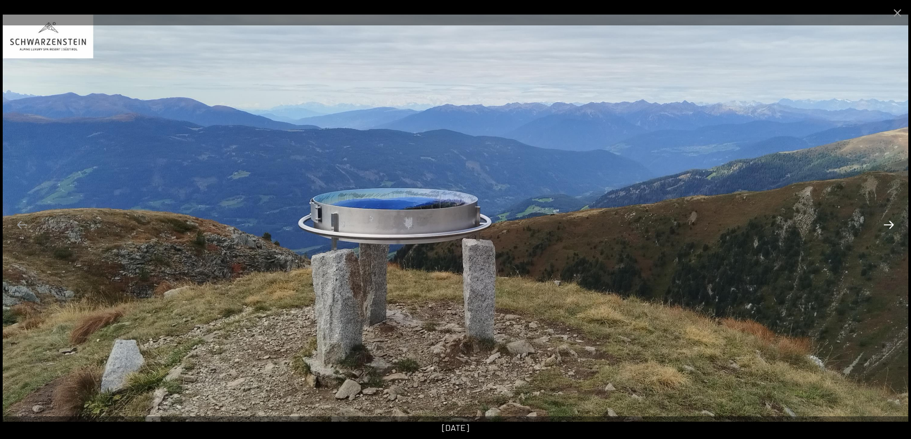
click at [886, 225] on button "Next slide" at bounding box center [889, 224] width 23 height 21
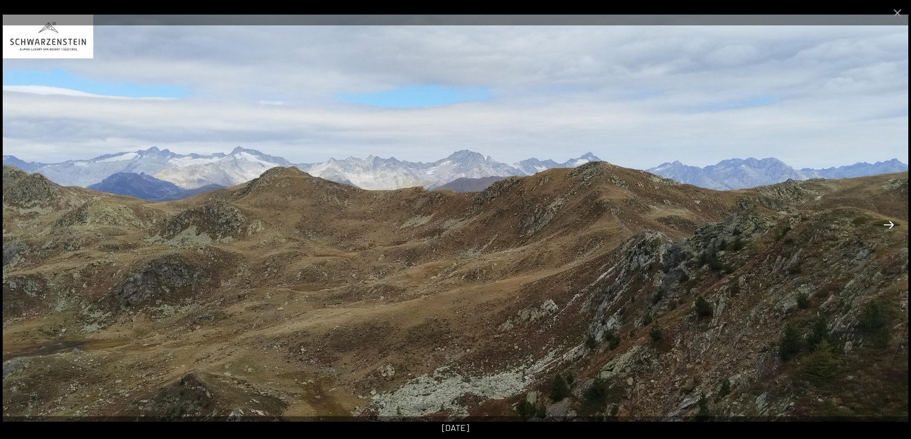
click at [886, 225] on button "Next slide" at bounding box center [889, 224] width 23 height 21
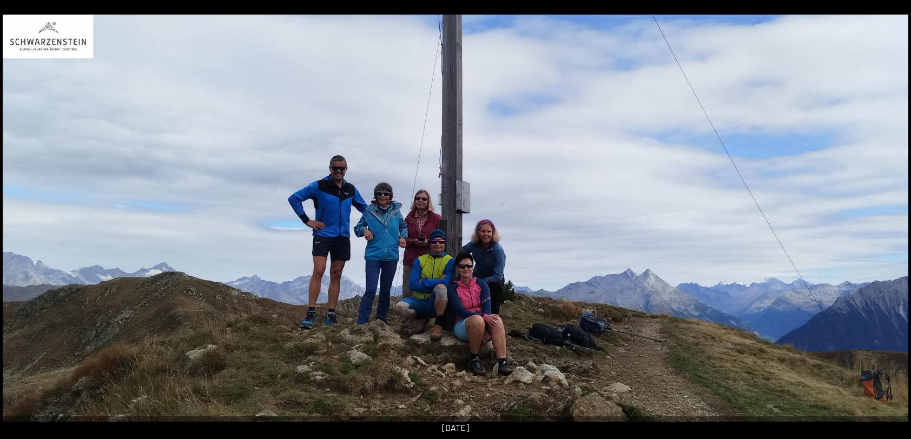
click at [886, 225] on button "Next slide" at bounding box center [894, 224] width 23 height 21
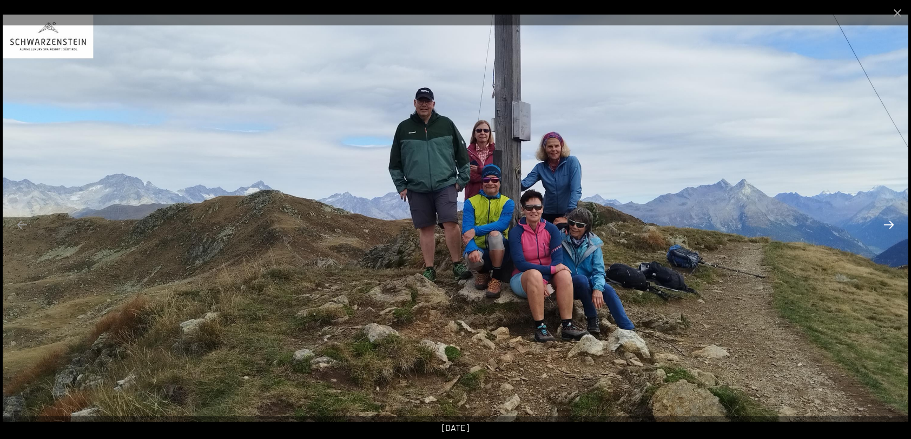
scroll to position [325, 0]
click at [889, 223] on button "Next slide" at bounding box center [889, 224] width 23 height 21
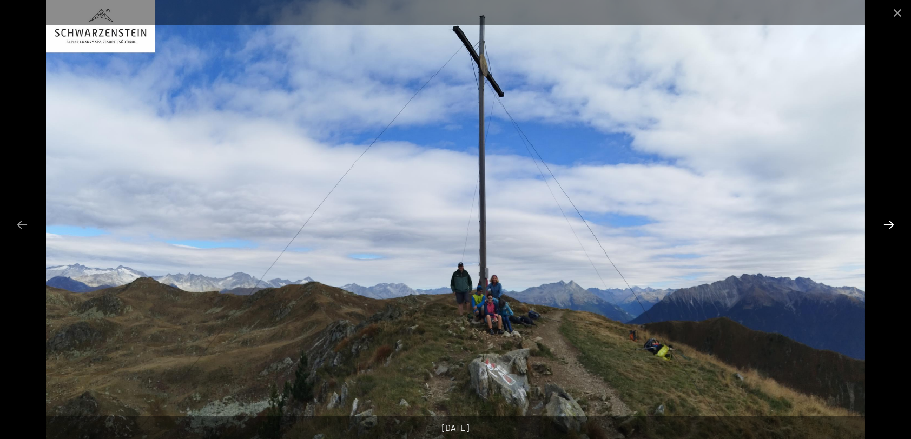
click at [889, 223] on button "Next slide" at bounding box center [889, 224] width 23 height 21
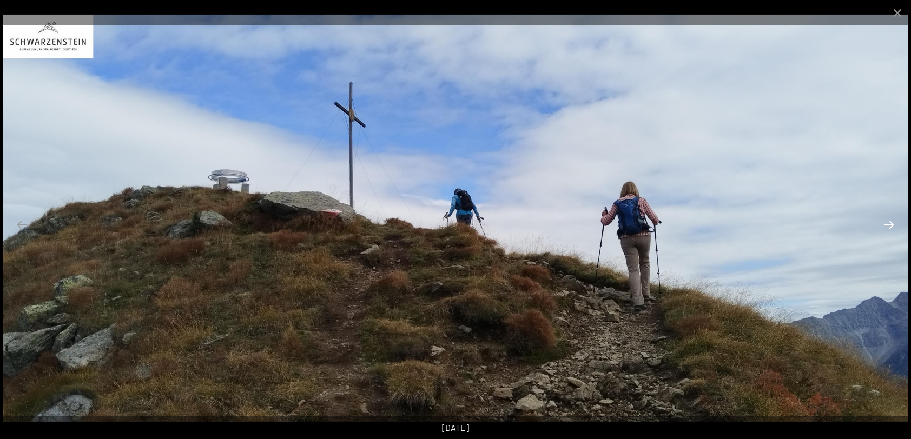
click at [889, 223] on button "Next slide" at bounding box center [889, 224] width 23 height 21
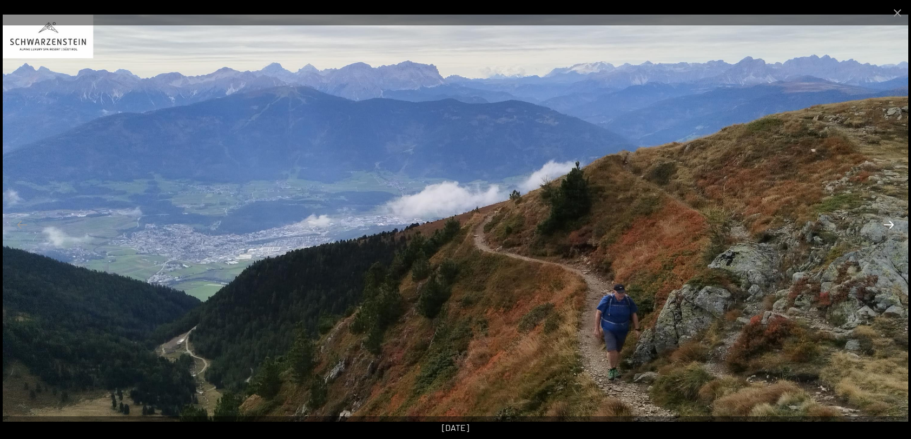
click at [889, 223] on button "Next slide" at bounding box center [889, 224] width 23 height 21
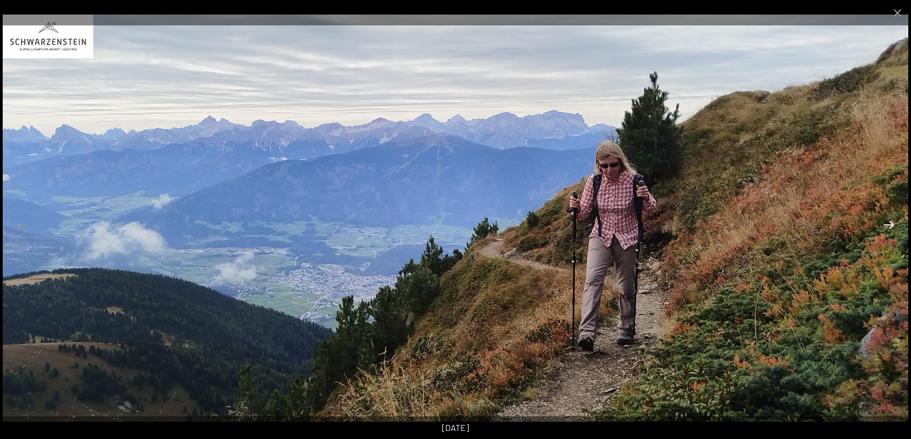
click at [889, 223] on button "Next slide" at bounding box center [889, 224] width 23 height 21
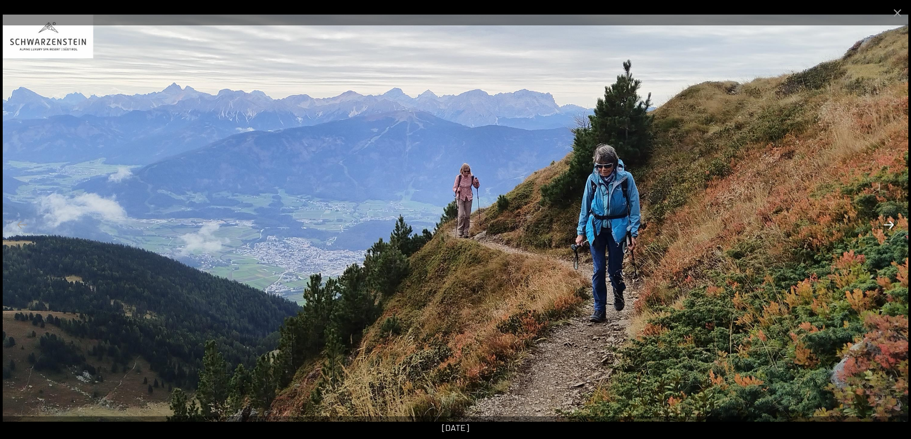
click at [889, 223] on button "Next slide" at bounding box center [889, 224] width 23 height 21
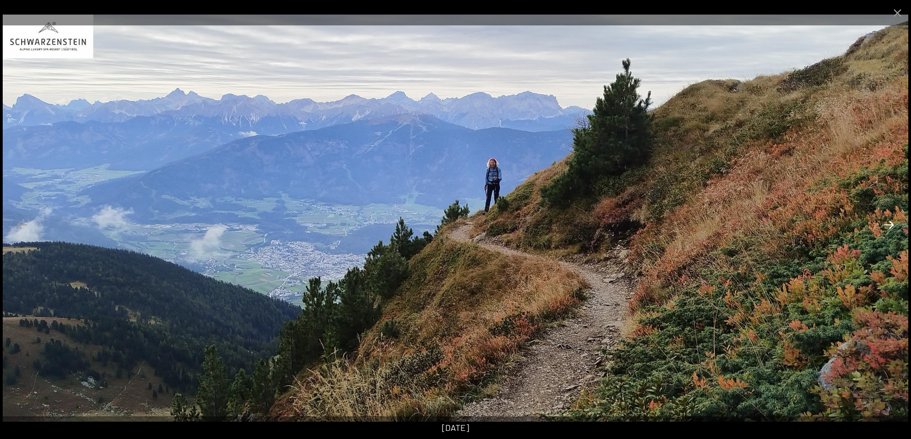
click at [889, 223] on button "Next slide" at bounding box center [889, 224] width 23 height 21
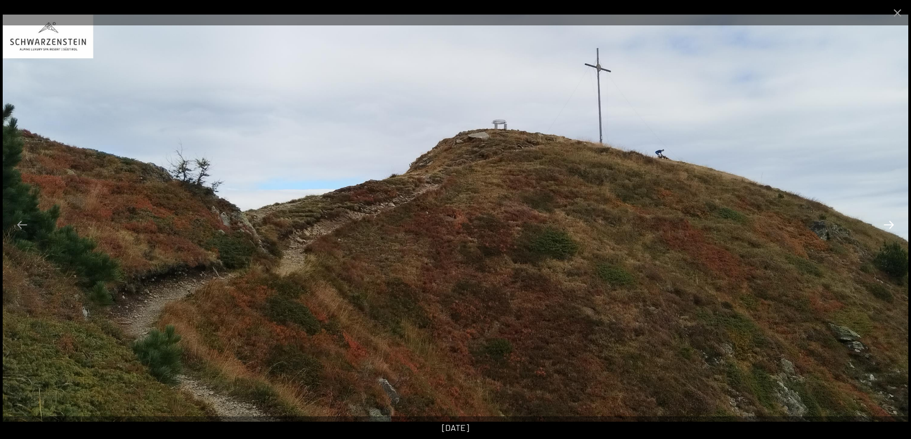
click at [889, 223] on button "Next slide" at bounding box center [889, 224] width 23 height 21
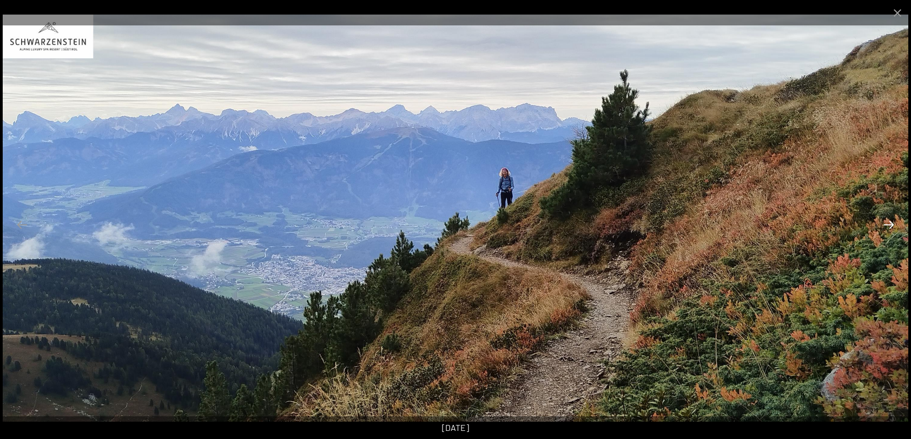
click at [889, 223] on button "Next slide" at bounding box center [889, 224] width 23 height 21
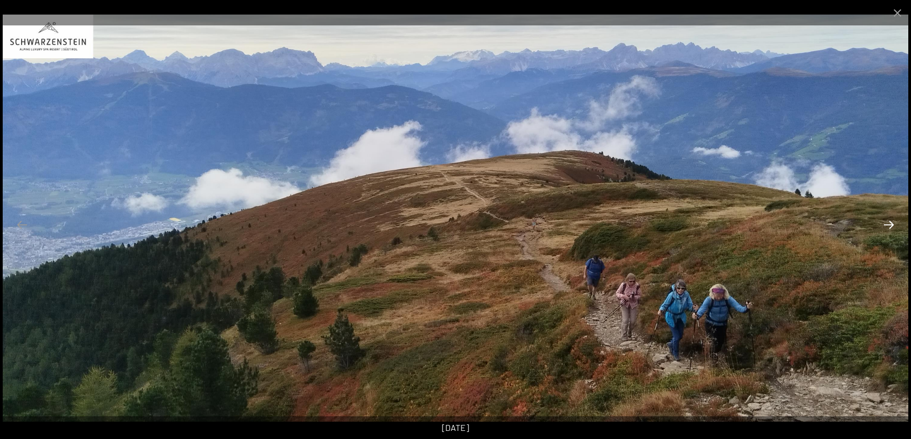
click at [889, 223] on button "Next slide" at bounding box center [889, 224] width 23 height 21
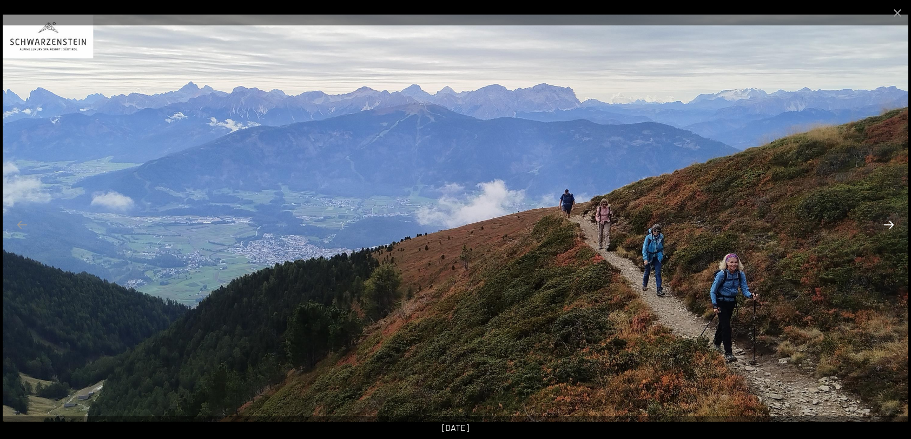
click at [889, 223] on button "Next slide" at bounding box center [889, 224] width 23 height 21
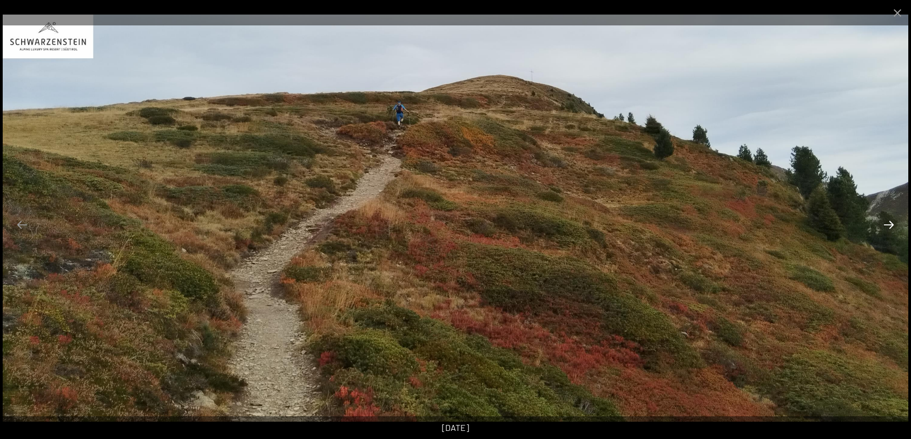
click at [889, 223] on button "Next slide" at bounding box center [889, 224] width 23 height 21
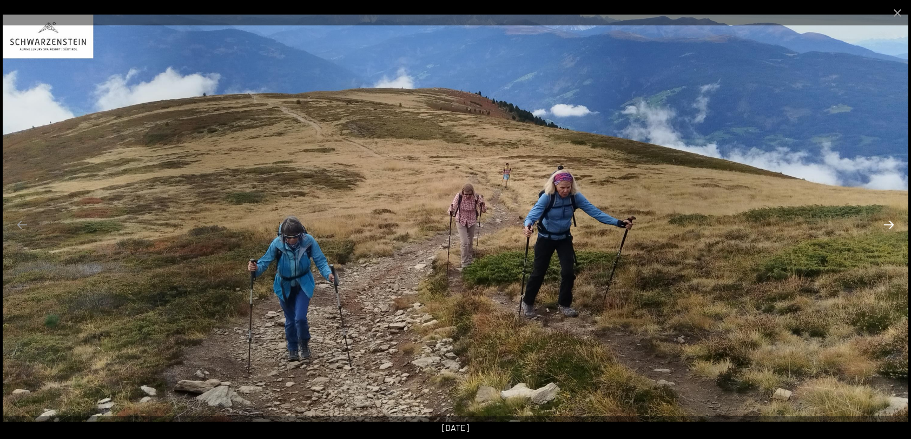
click at [889, 223] on button "Next slide" at bounding box center [889, 224] width 23 height 21
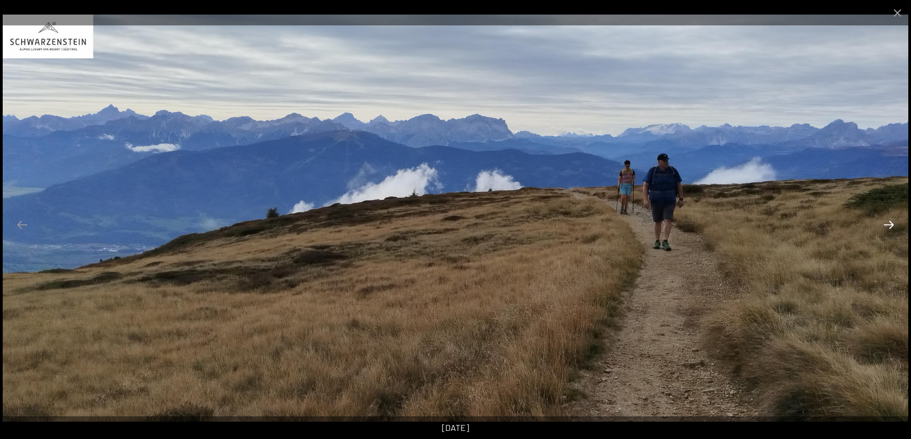
click at [889, 223] on button "Next slide" at bounding box center [889, 224] width 23 height 21
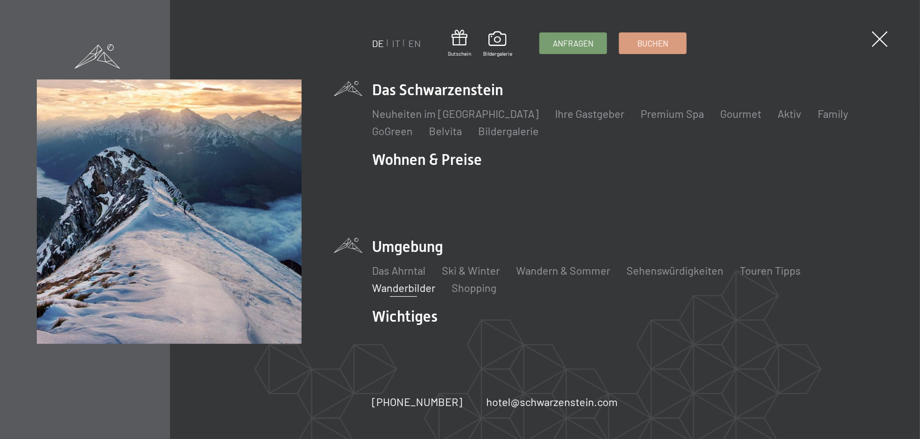
click at [406, 281] on link "Wanderbilder" at bounding box center [403, 287] width 63 height 13
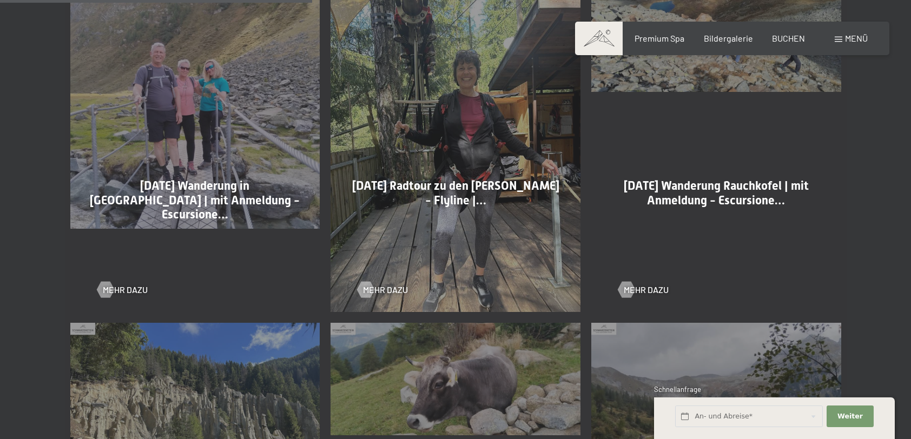
scroll to position [920, 0]
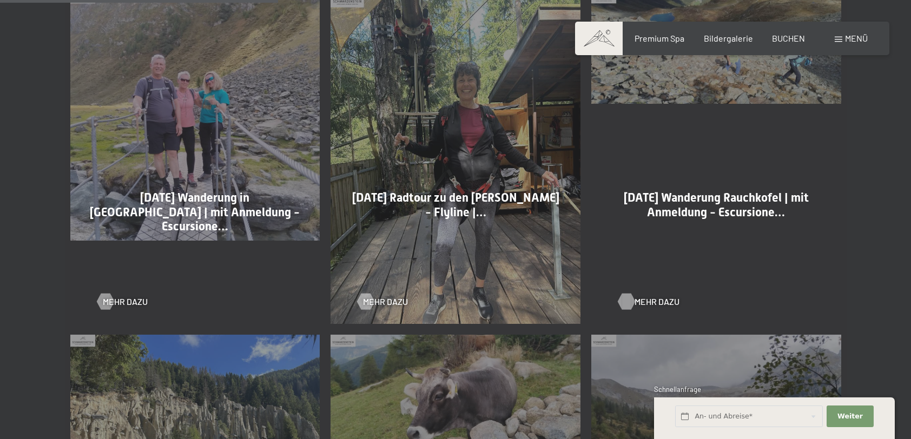
click at [638, 305] on span "Mehr dazu" at bounding box center [657, 302] width 45 height 12
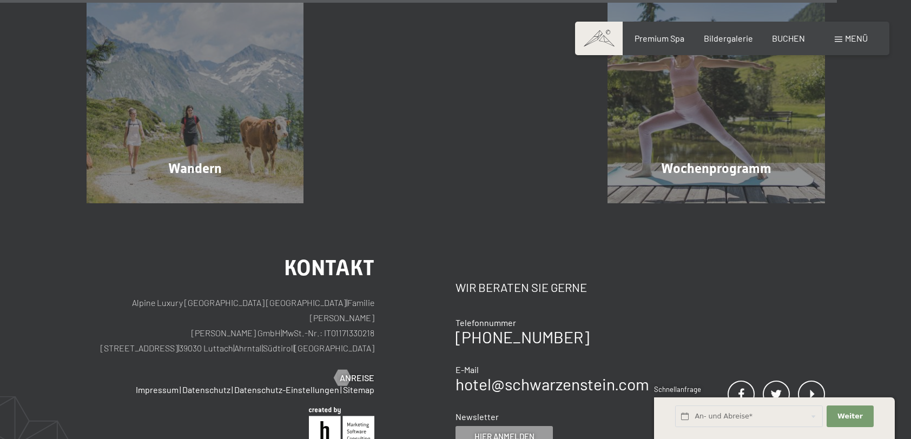
scroll to position [2814, 0]
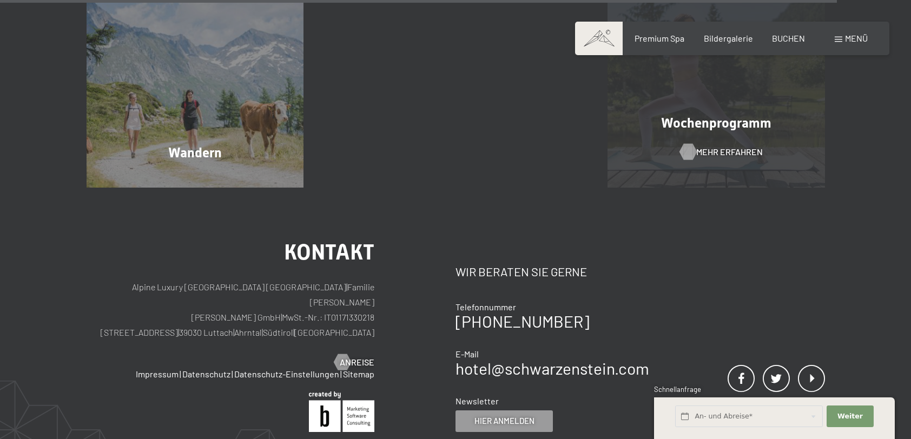
click at [689, 149] on div at bounding box center [688, 151] width 9 height 16
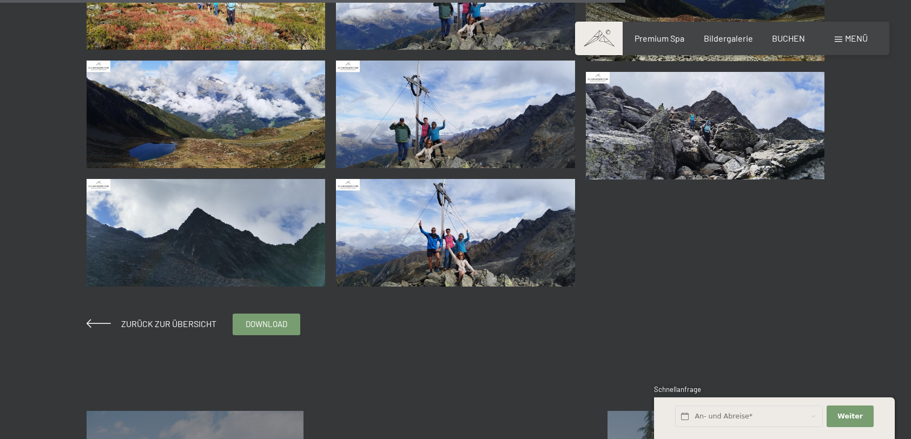
scroll to position [1624, 0]
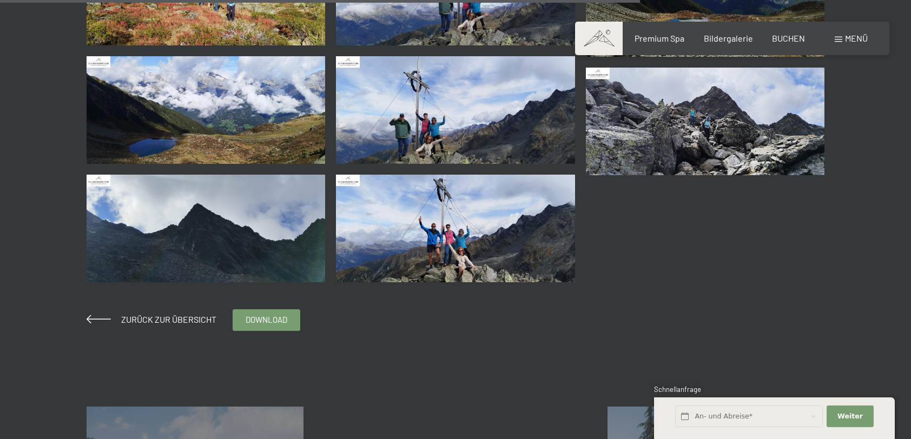
click at [455, 244] on img at bounding box center [455, 229] width 239 height 108
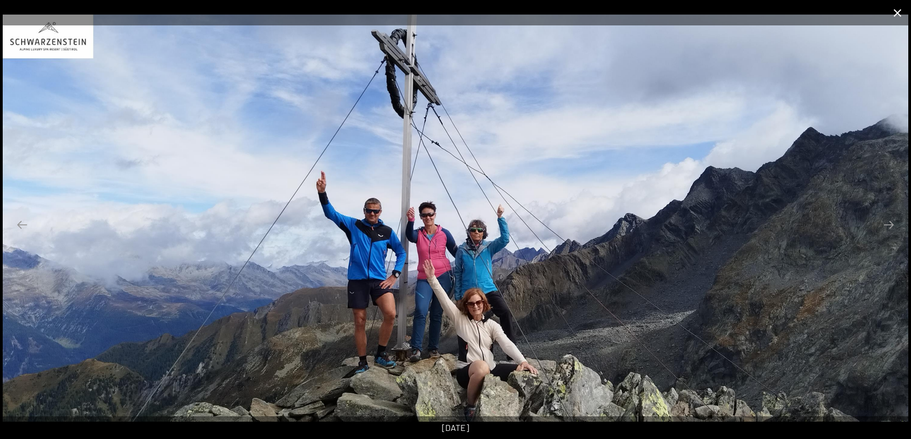
click at [894, 11] on button "Close gallery" at bounding box center [897, 12] width 27 height 25
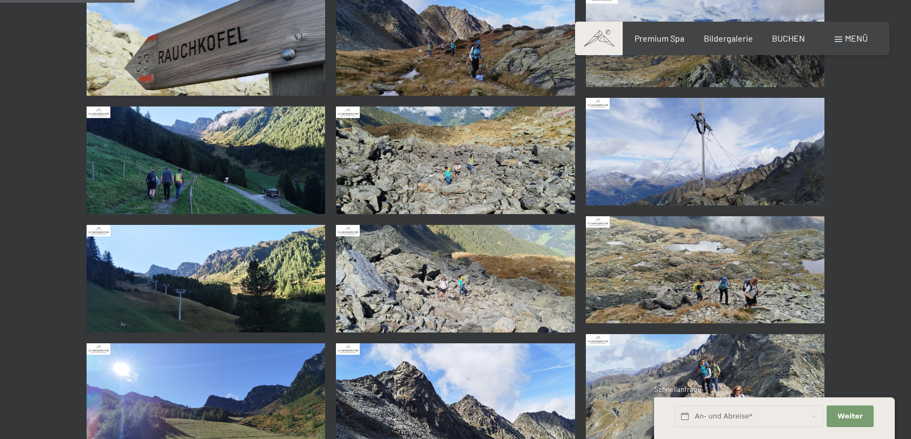
scroll to position [271, 0]
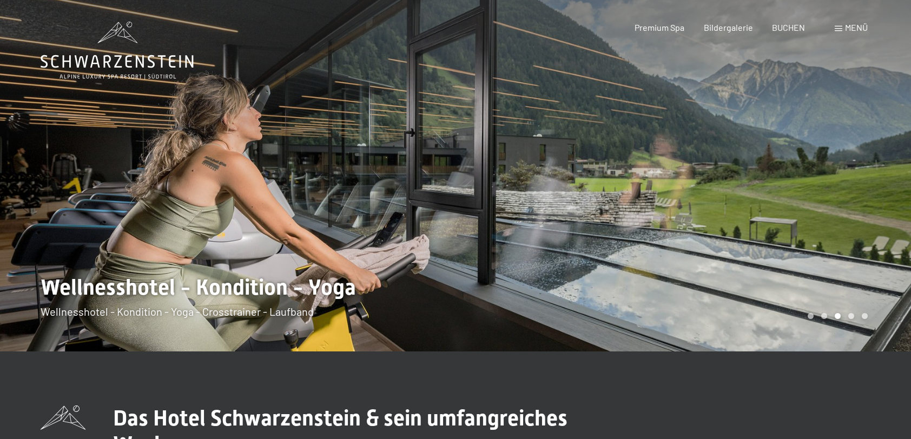
click at [859, 29] on span "Menü" at bounding box center [856, 27] width 23 height 10
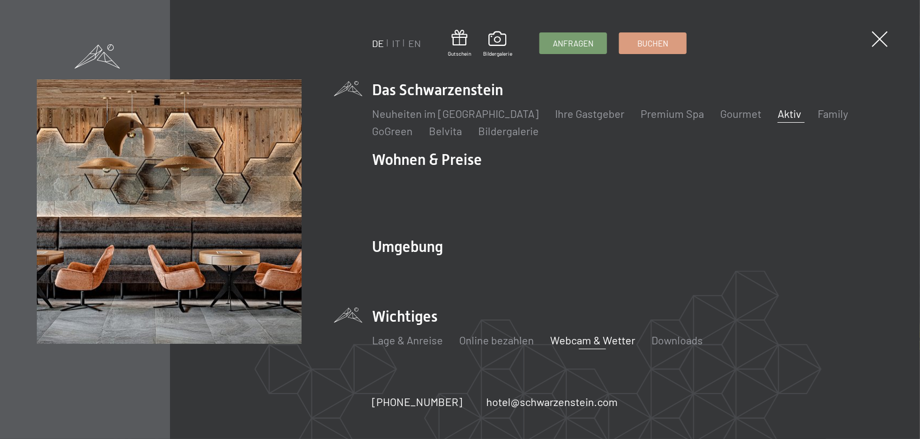
click at [573, 335] on link "Webcam & Wetter" at bounding box center [592, 340] width 85 height 13
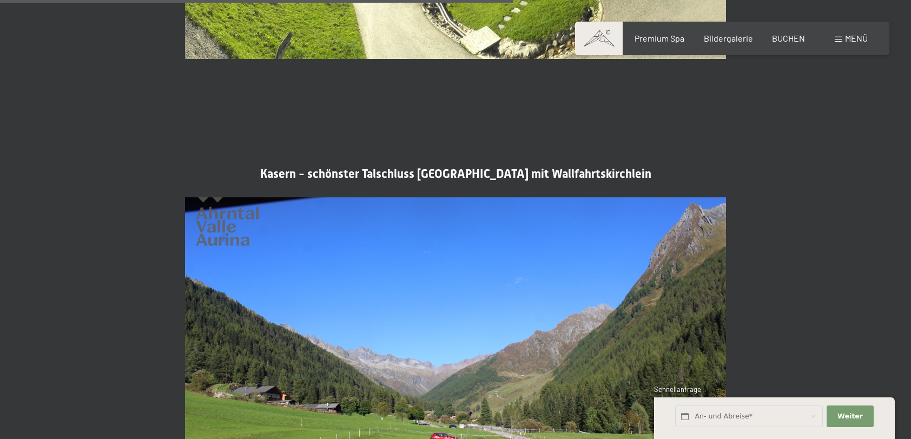
scroll to position [2165, 0]
